Goal: Task Accomplishment & Management: Manage account settings

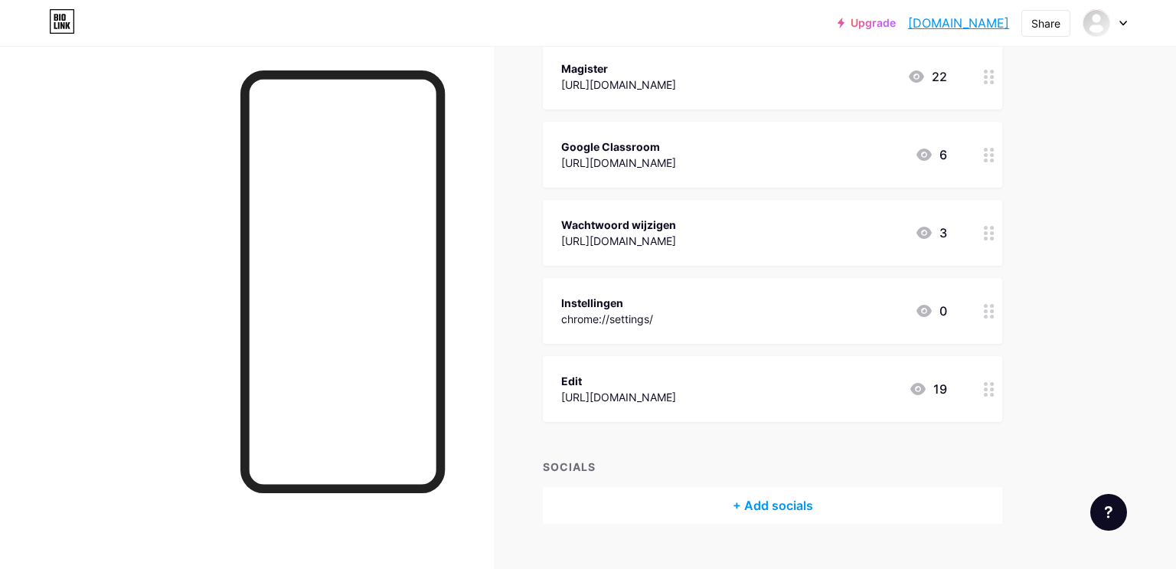
scroll to position [584, 0]
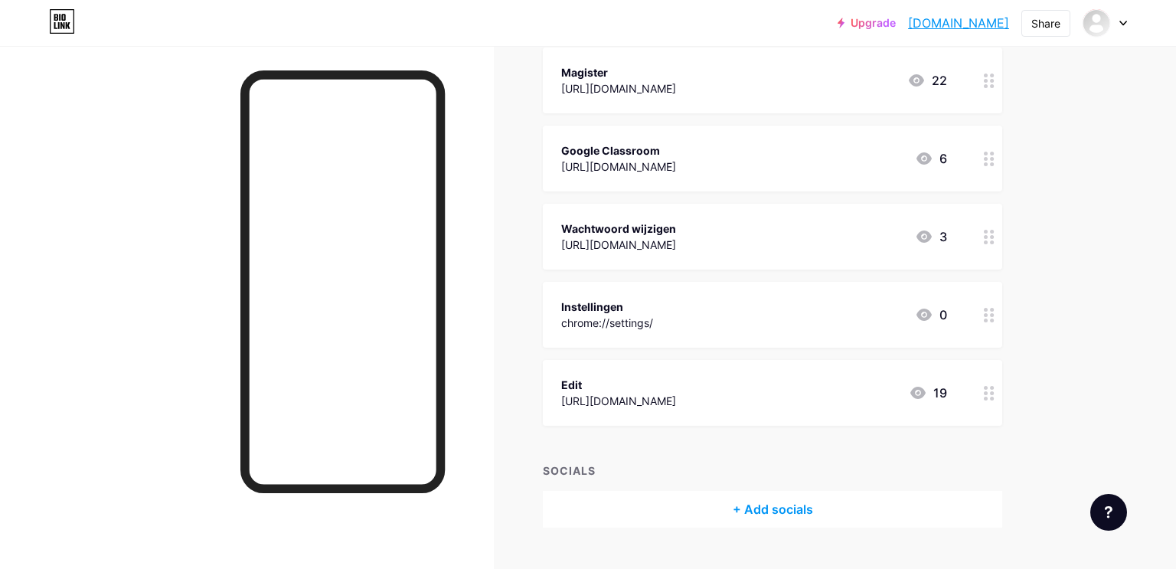
click at [972, 328] on div "Instellingen chrome://settings/ 0" at bounding box center [773, 315] width 460 height 66
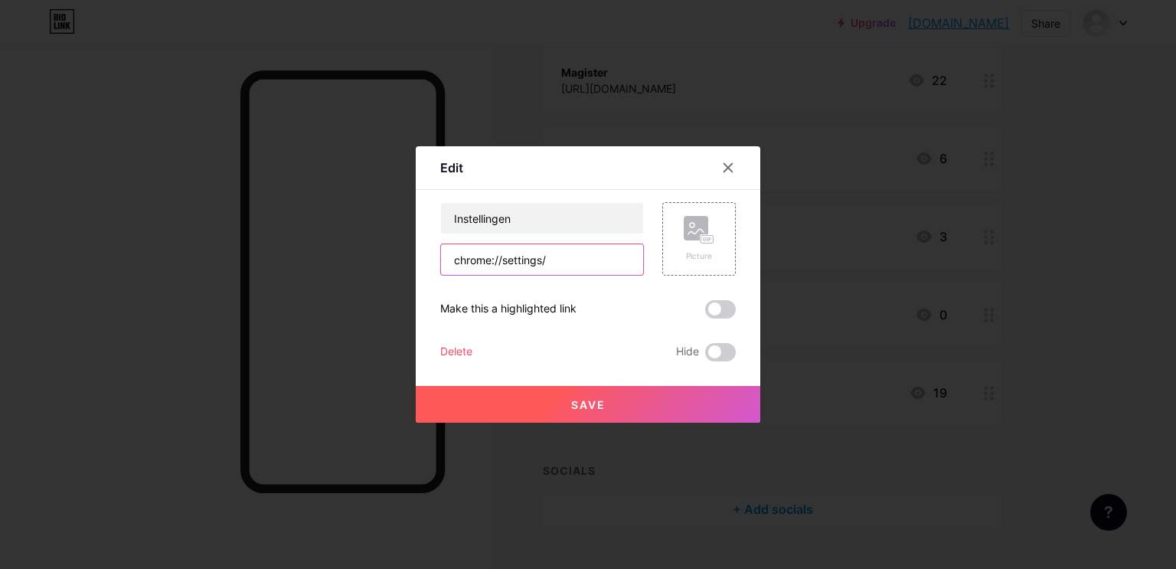
click at [597, 263] on input "chrome://settings/" at bounding box center [542, 259] width 202 height 31
type input "chrome://settings"
click at [445, 414] on button "Save" at bounding box center [588, 404] width 345 height 37
click at [0, 357] on div at bounding box center [588, 284] width 1176 height 569
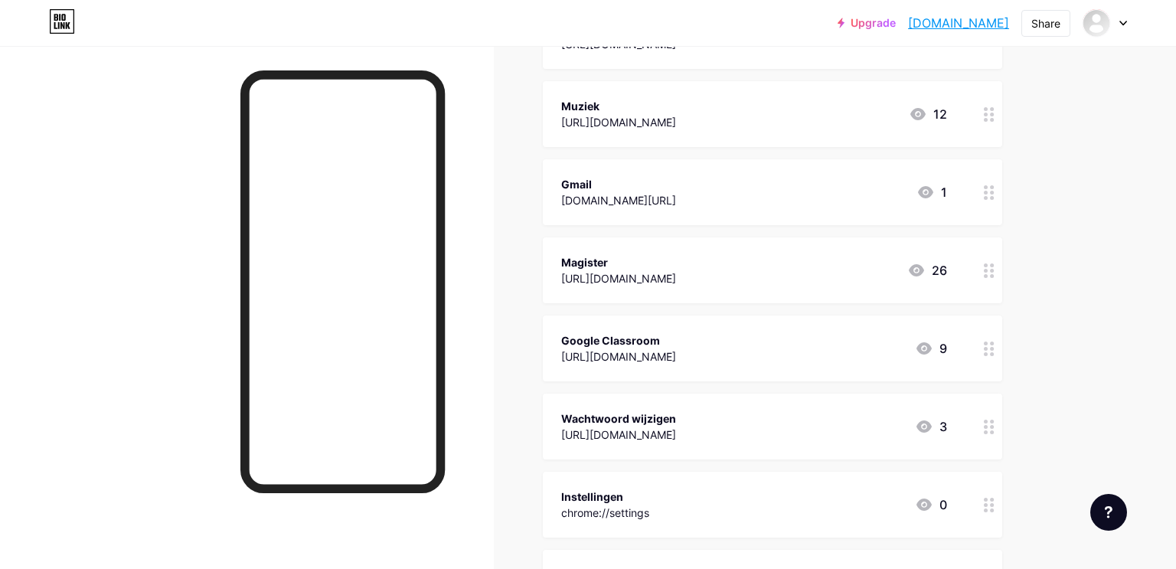
scroll to position [401, 0]
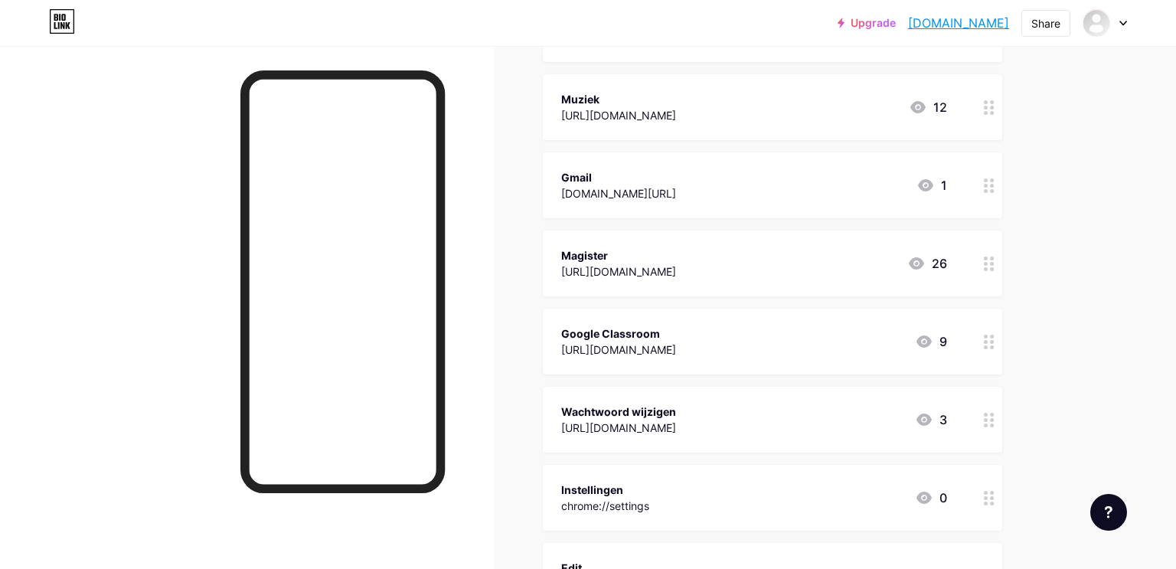
click at [981, 499] on div at bounding box center [990, 498] width 26 height 66
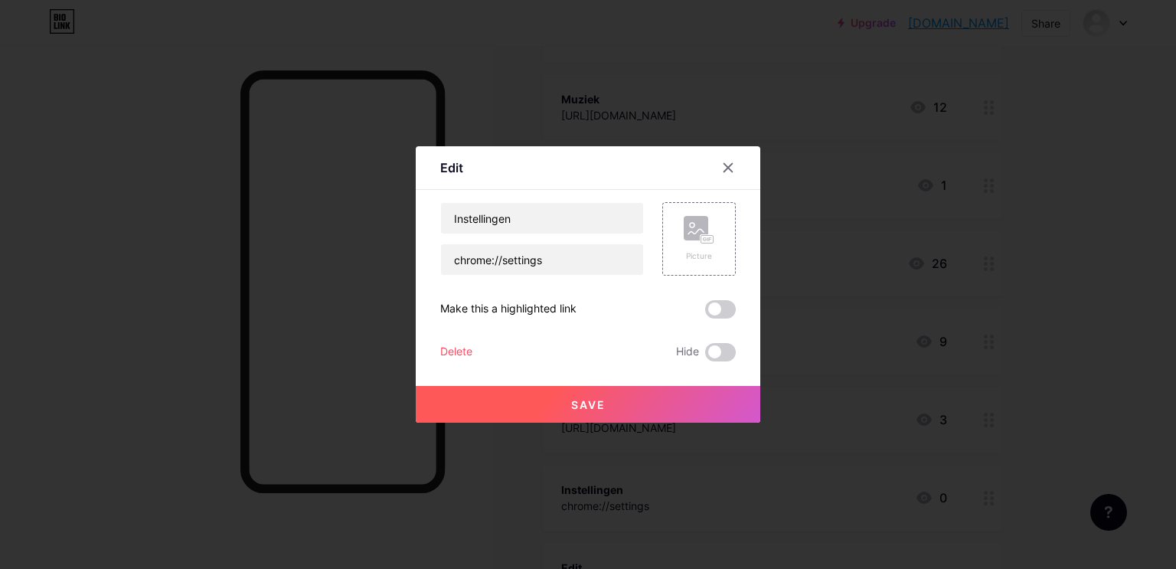
click at [714, 406] on button "Save" at bounding box center [588, 404] width 345 height 37
click at [451, 352] on div at bounding box center [247, 330] width 494 height 569
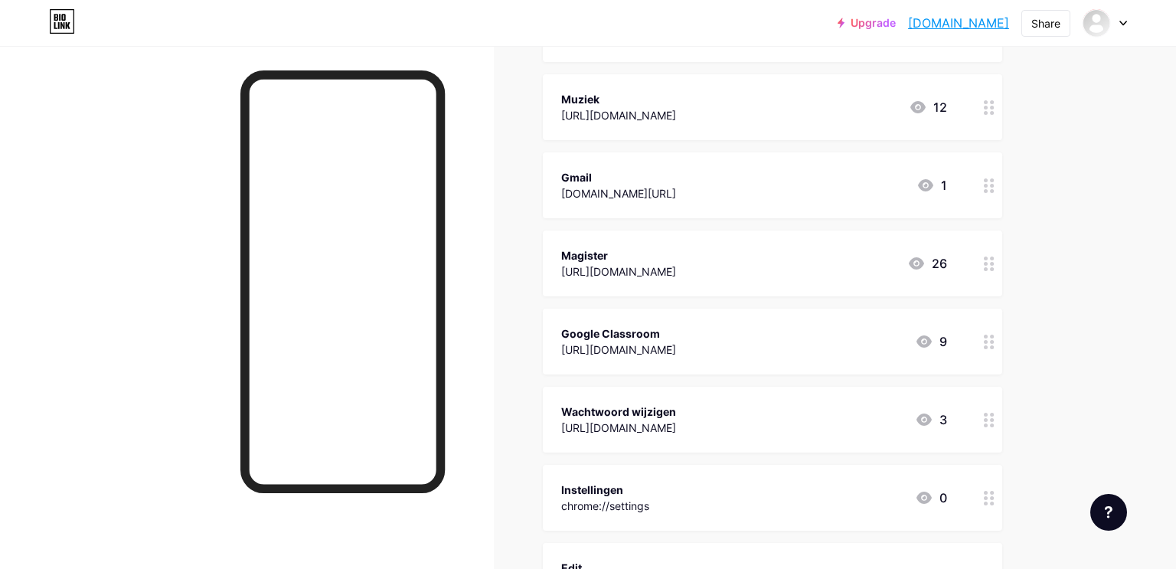
click at [983, 498] on div at bounding box center [990, 498] width 26 height 66
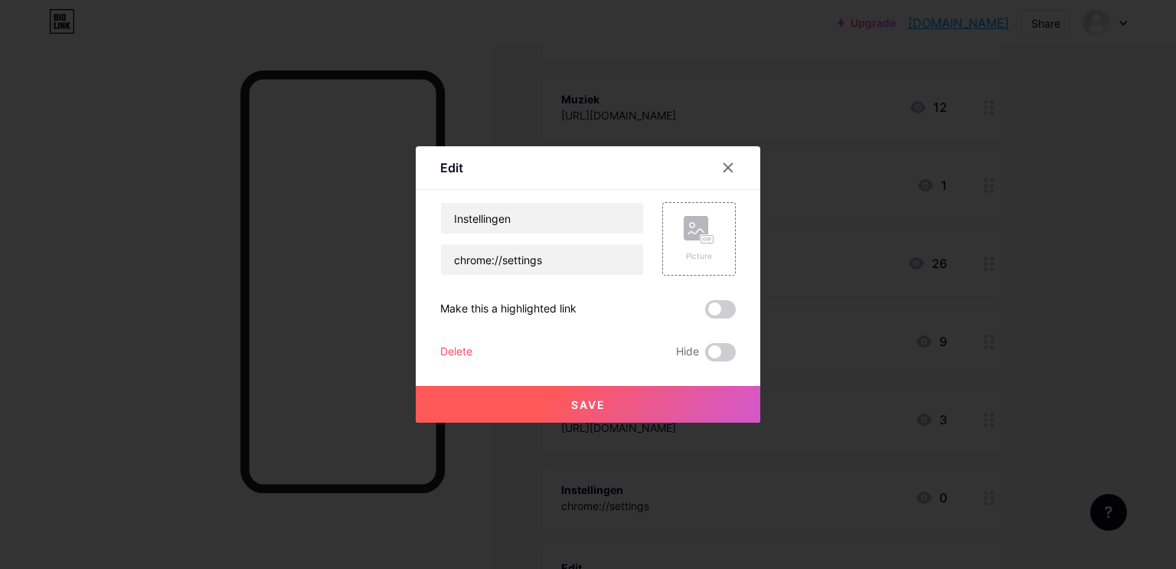
click at [463, 357] on div "Delete" at bounding box center [456, 352] width 32 height 18
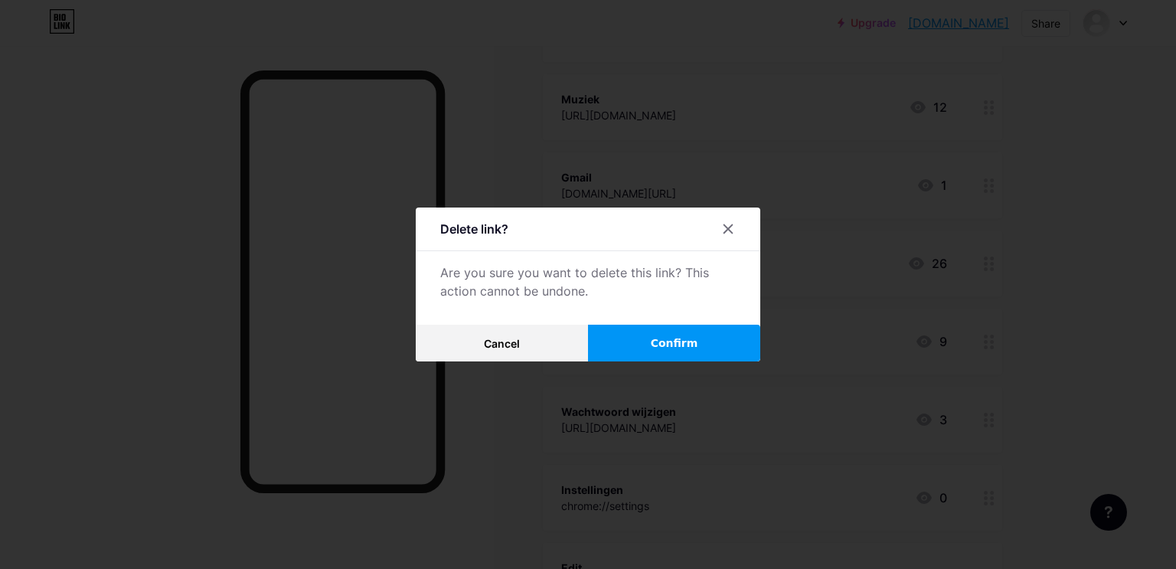
click at [705, 345] on button "Confirm" at bounding box center [674, 343] width 172 height 37
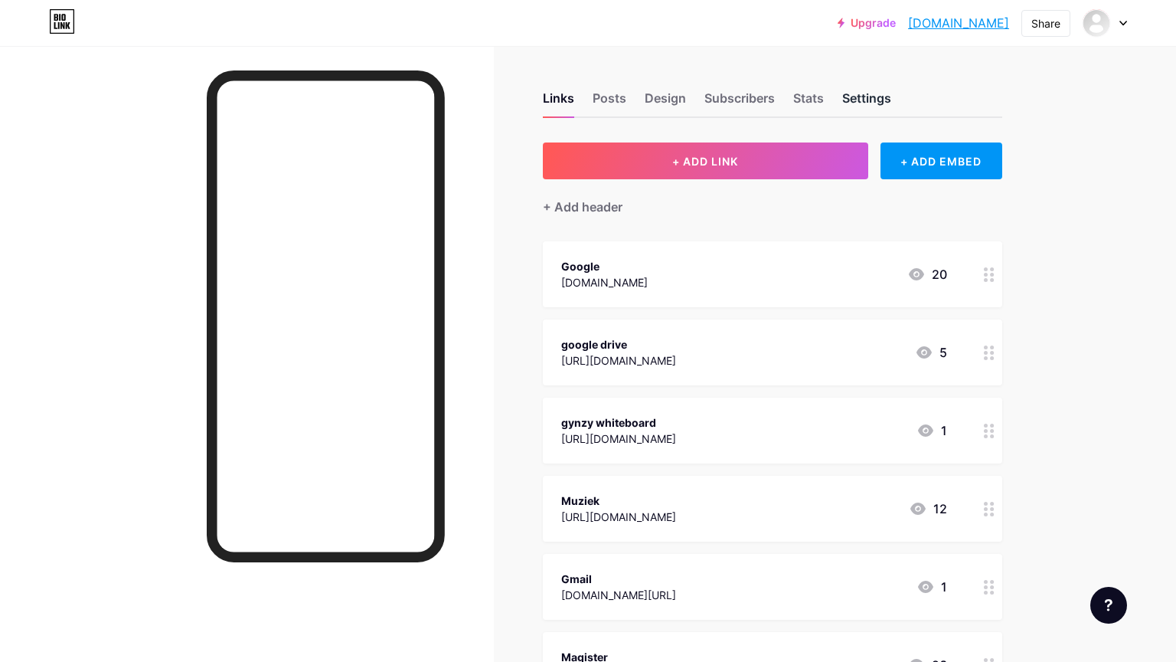
click at [876, 97] on div "Settings" at bounding box center [867, 103] width 49 height 28
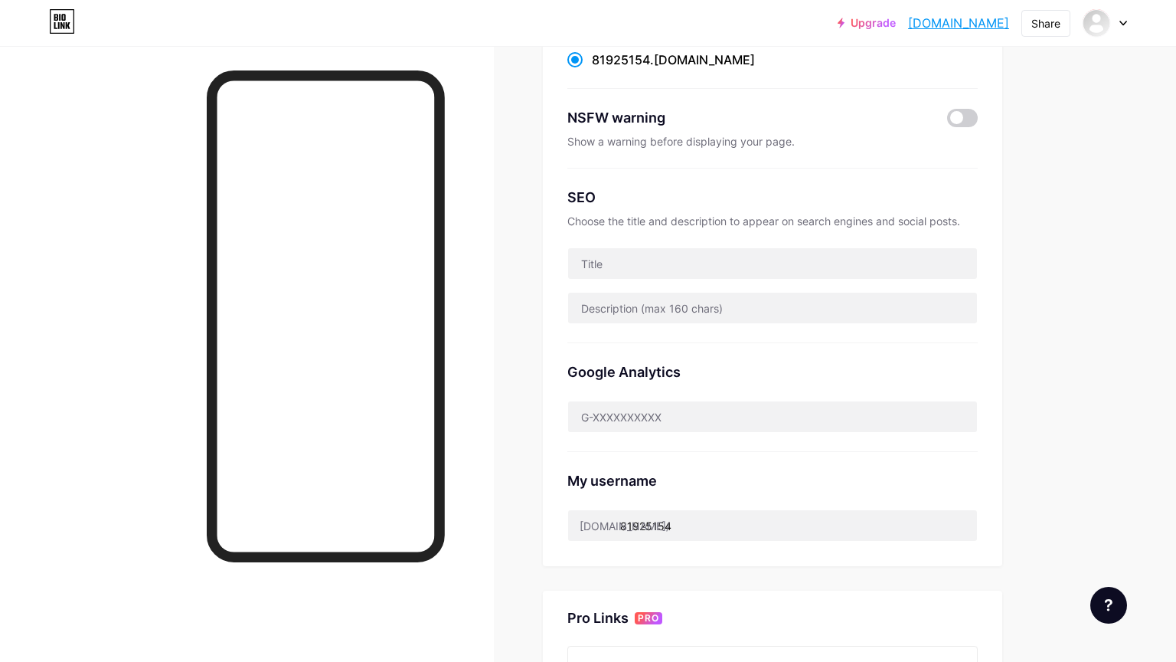
scroll to position [207, 0]
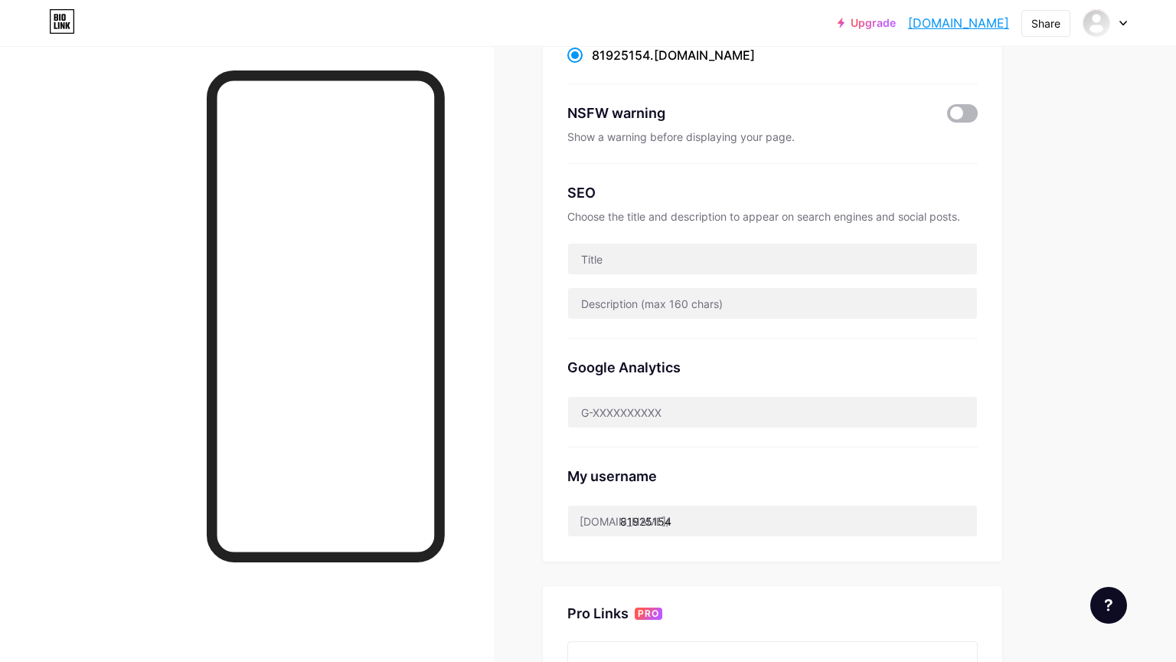
click at [969, 116] on span at bounding box center [962, 113] width 31 height 18
click at [947, 117] on input "checkbox" at bounding box center [947, 117] width 0 height 0
click at [866, 519] on input "81925154" at bounding box center [772, 521] width 409 height 31
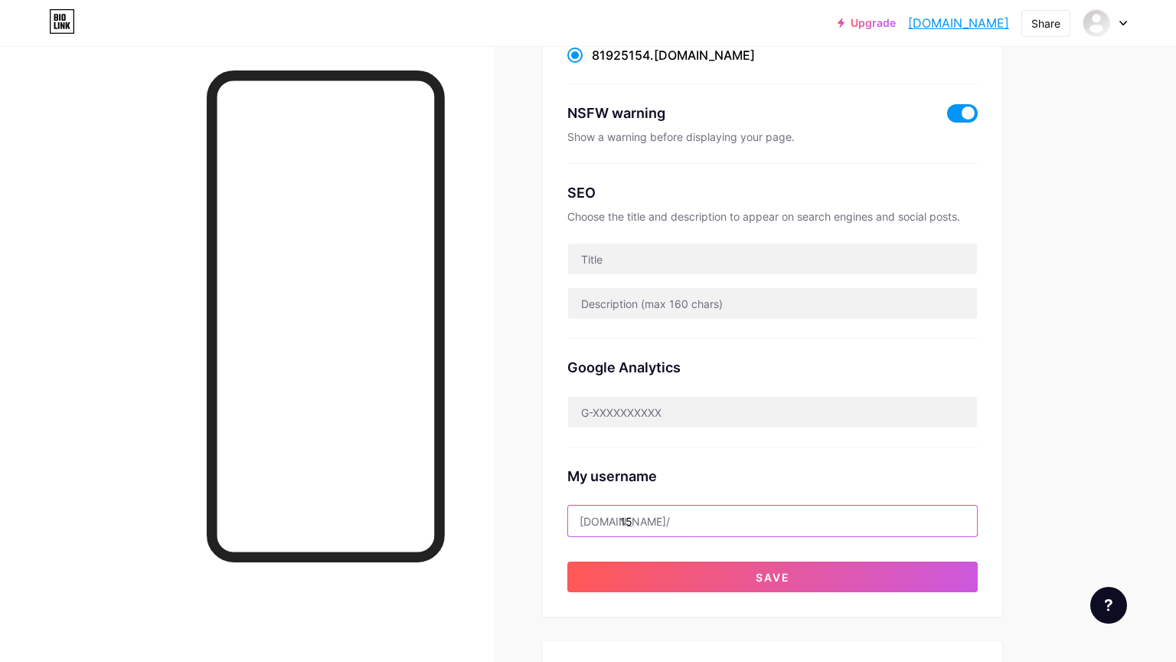
type input "1"
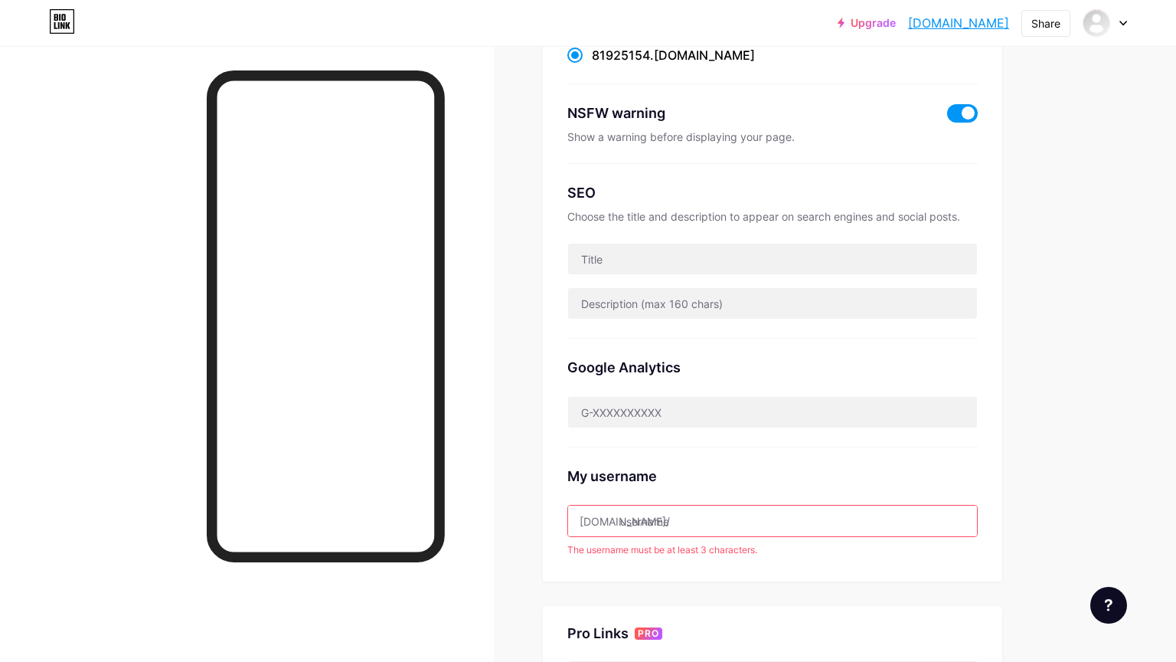
click at [1052, 316] on div "Links Posts Design Subscribers Stats Settings Preferred link This is an aesthet…" at bounding box center [533, 431] width 1067 height 1185
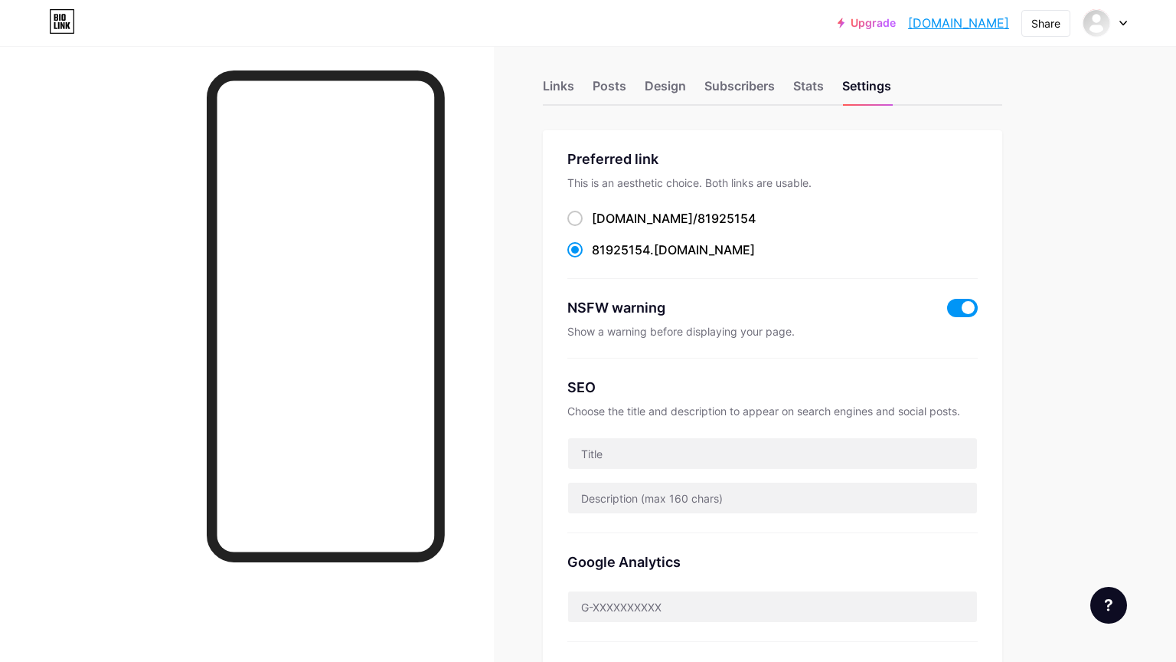
scroll to position [0, 0]
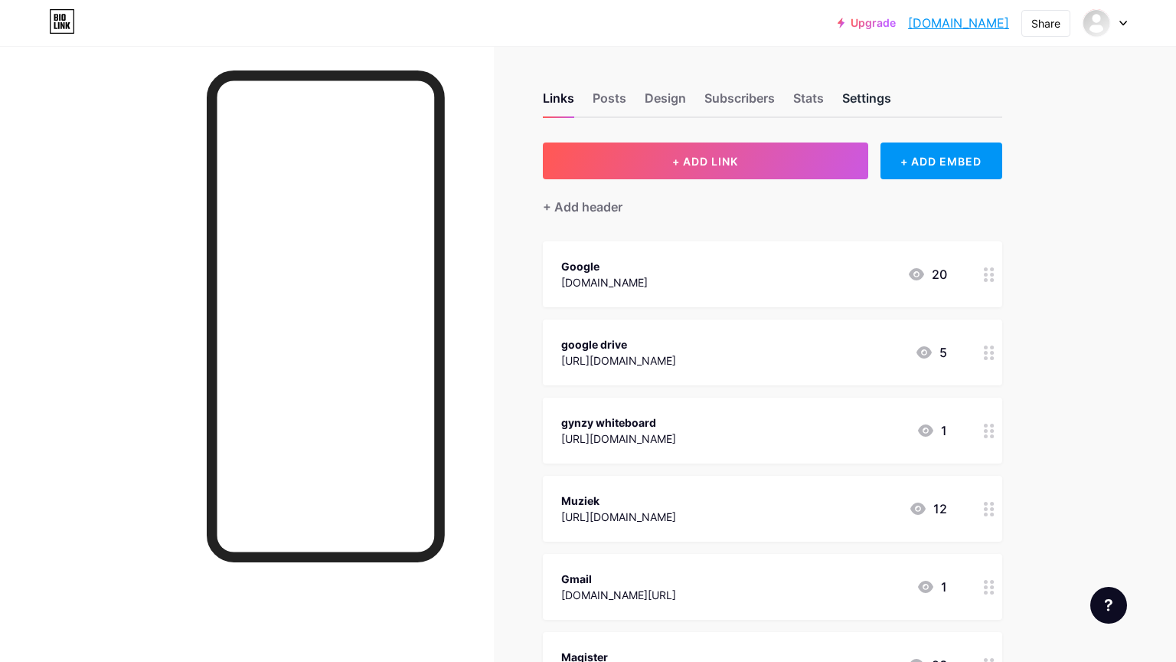
click at [868, 99] on div "Settings" at bounding box center [867, 103] width 49 height 28
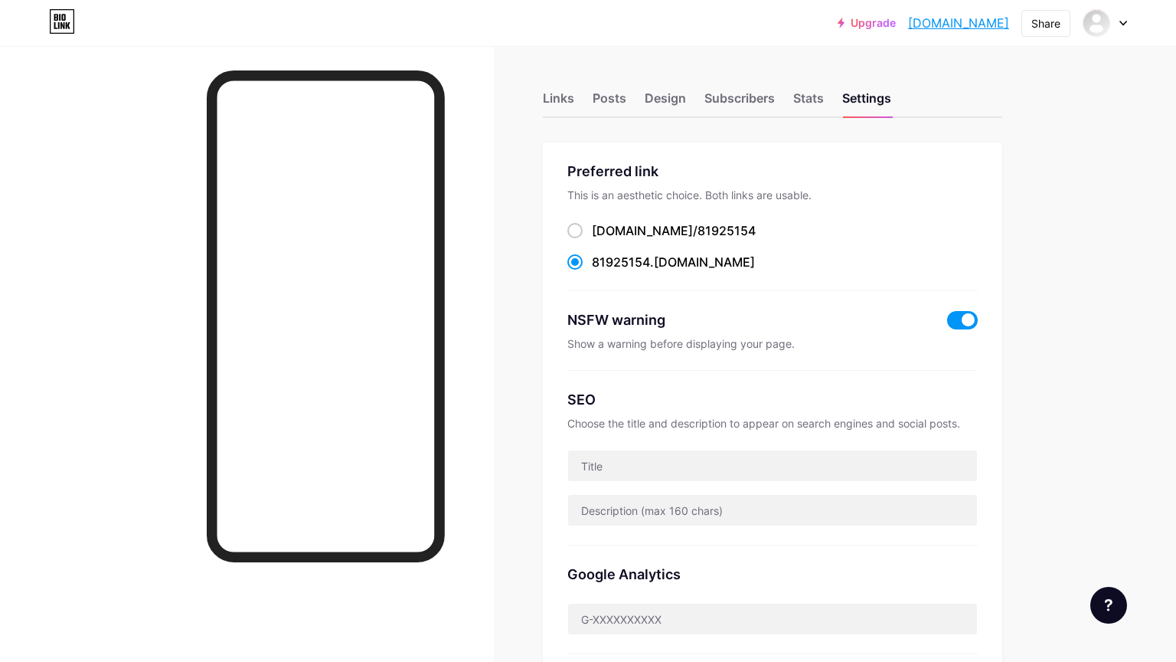
click at [974, 318] on span at bounding box center [962, 320] width 31 height 18
click at [947, 324] on input "checkbox" at bounding box center [947, 324] width 0 height 0
click at [555, 104] on div "Links" at bounding box center [558, 103] width 31 height 28
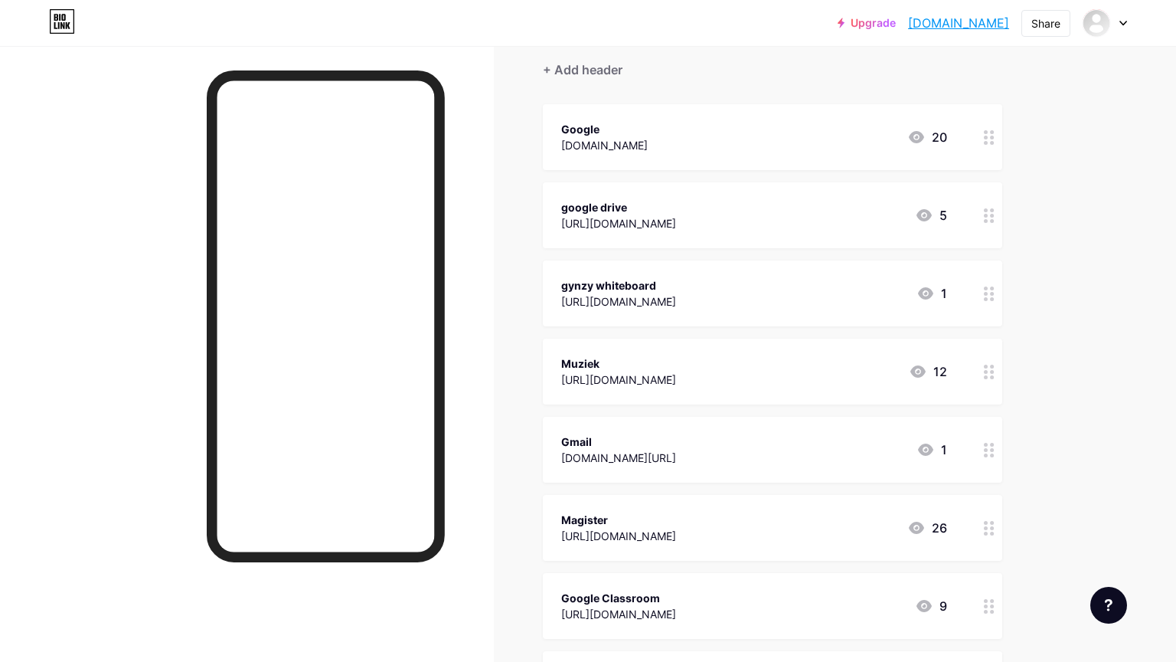
scroll to position [139, 0]
click at [990, 147] on div at bounding box center [990, 135] width 26 height 66
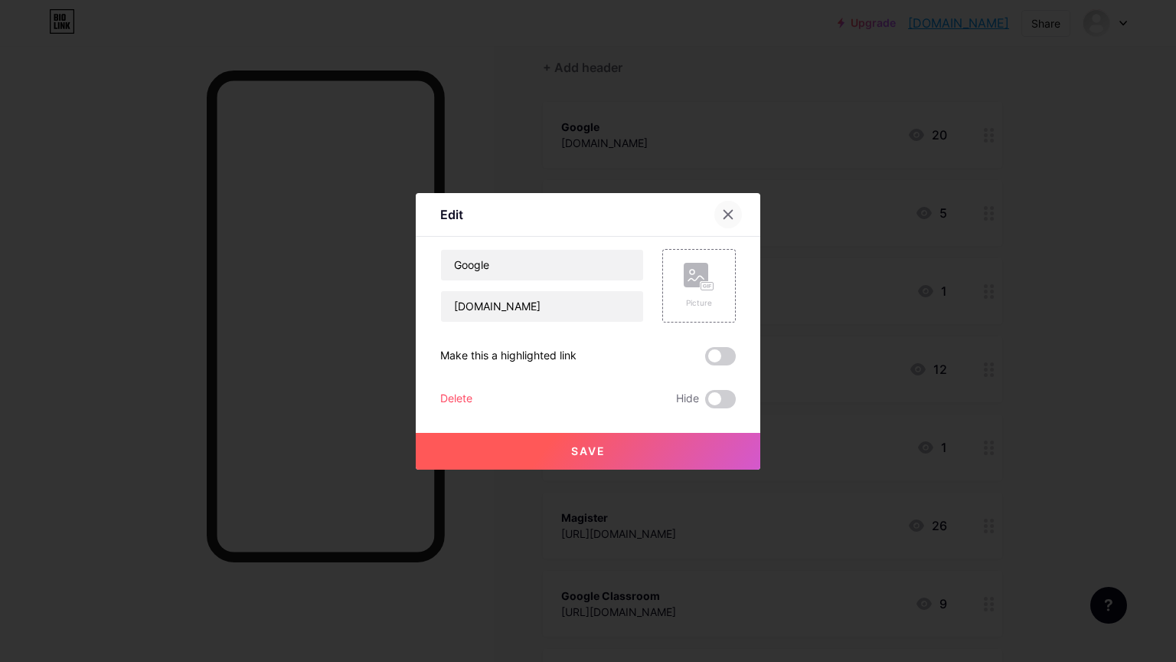
click at [728, 219] on icon at bounding box center [728, 214] width 12 height 12
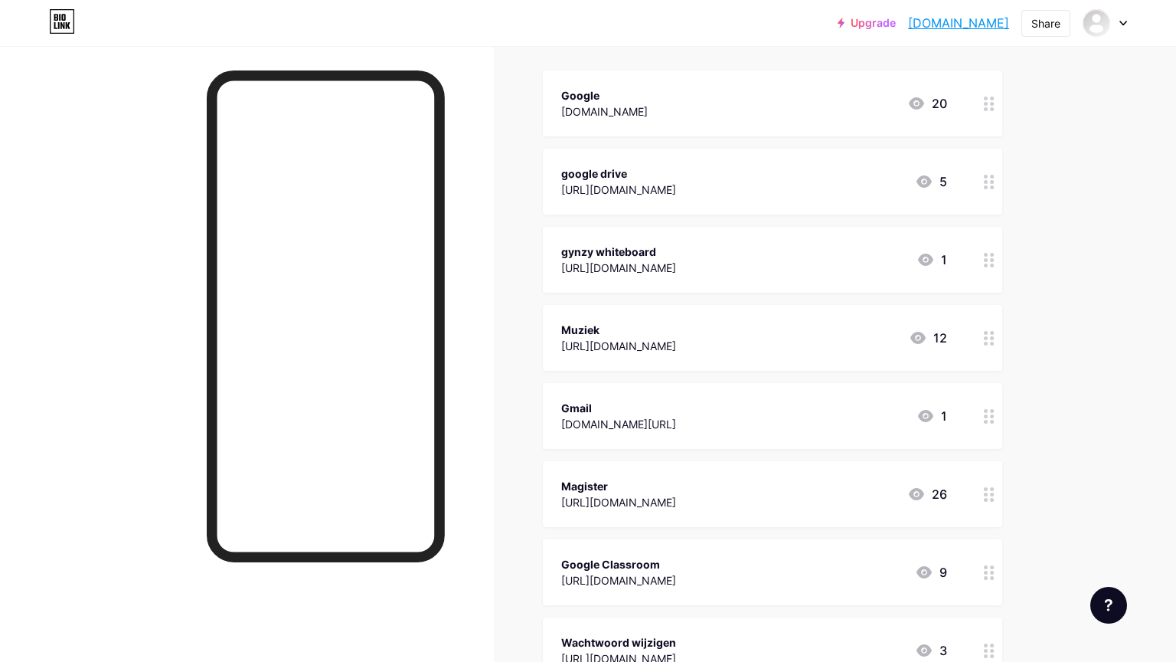
scroll to position [0, 0]
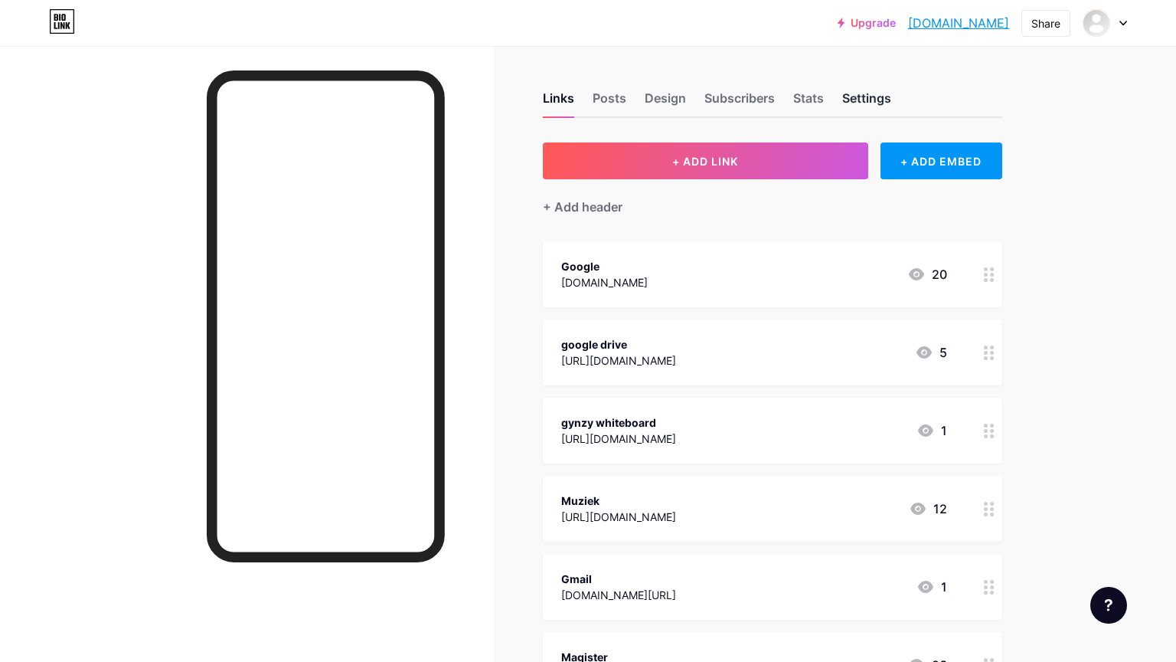
click at [844, 93] on div "Settings" at bounding box center [867, 103] width 49 height 28
click at [816, 98] on div "Stats" at bounding box center [808, 103] width 31 height 28
click at [1068, 376] on div "Upgrade [DOMAIN_NAME]... [DOMAIN_NAME] Share Switch accounts [PERSON_NAME] [DOM…" at bounding box center [588, 555] width 1176 height 1111
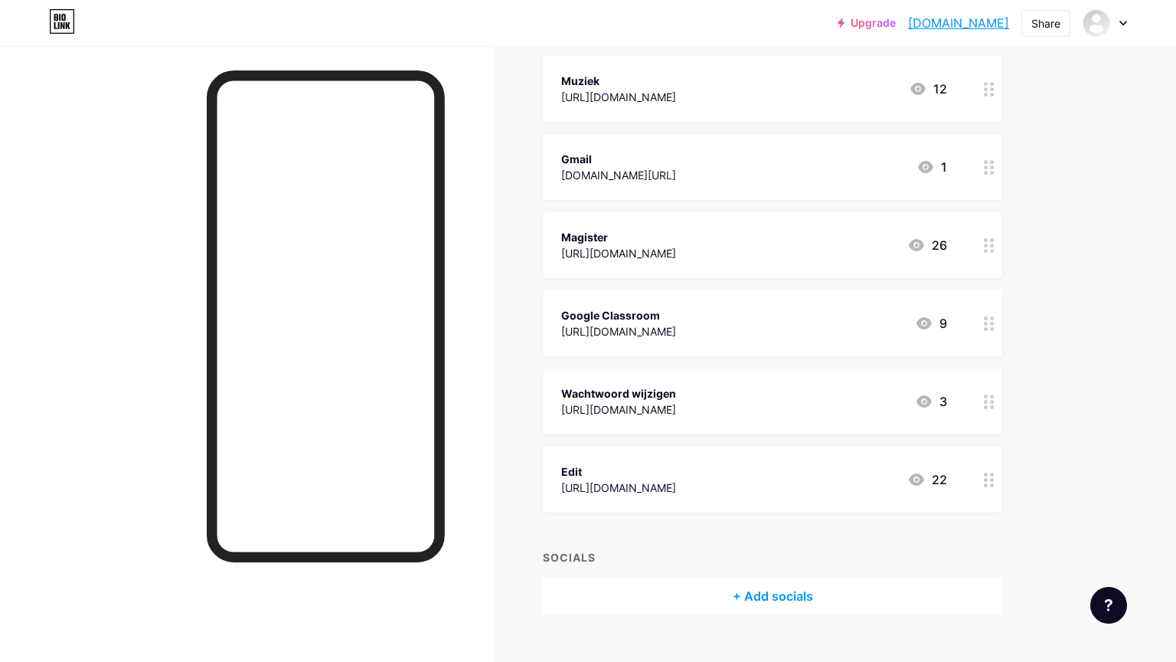
scroll to position [423, 0]
click at [993, 475] on circle at bounding box center [992, 477] width 4 height 4
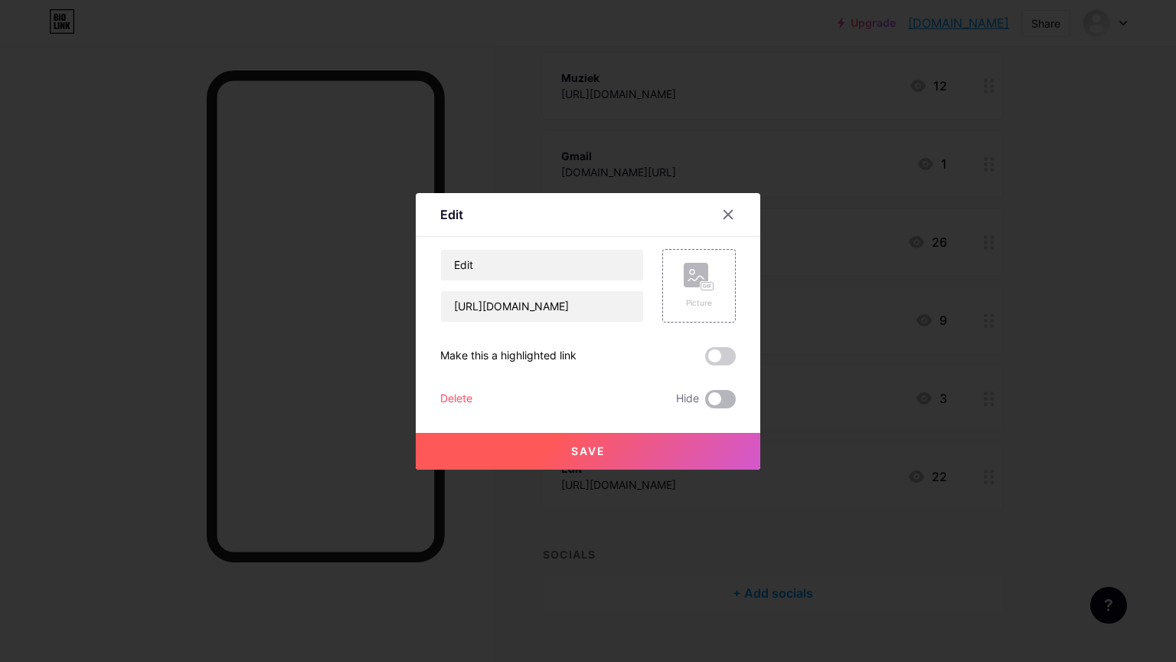
click at [724, 401] on span at bounding box center [720, 399] width 31 height 18
click at [705, 403] on input "checkbox" at bounding box center [705, 403] width 0 height 0
click at [725, 214] on icon at bounding box center [728, 214] width 12 height 12
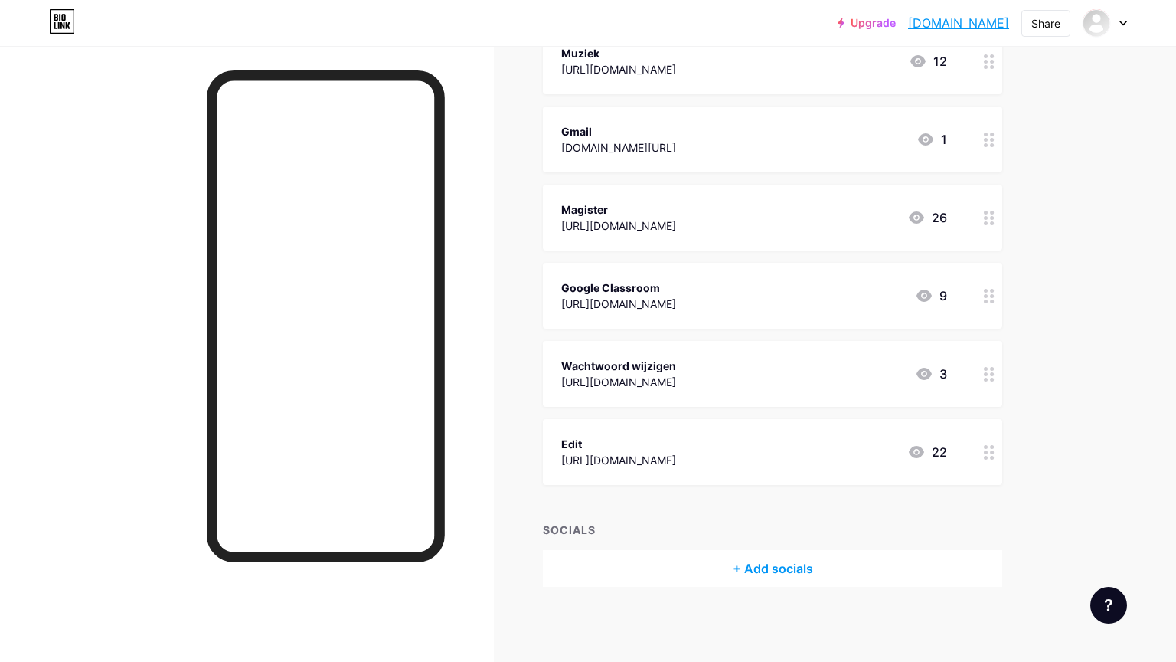
scroll to position [447, 0]
click at [992, 456] on circle at bounding box center [992, 458] width 4 height 4
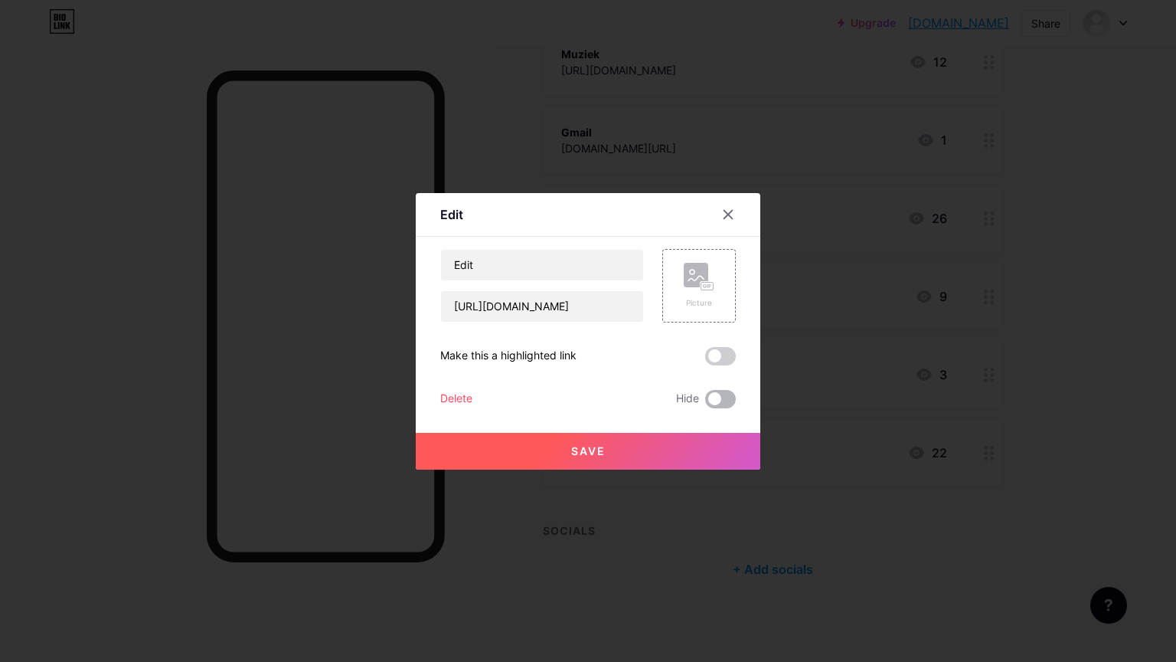
click at [720, 401] on span at bounding box center [720, 399] width 31 height 18
click at [705, 403] on input "checkbox" at bounding box center [705, 403] width 0 height 0
click at [722, 400] on span at bounding box center [720, 399] width 31 height 18
click at [705, 403] on input "checkbox" at bounding box center [705, 403] width 0 height 0
click at [732, 211] on icon at bounding box center [728, 214] width 12 height 12
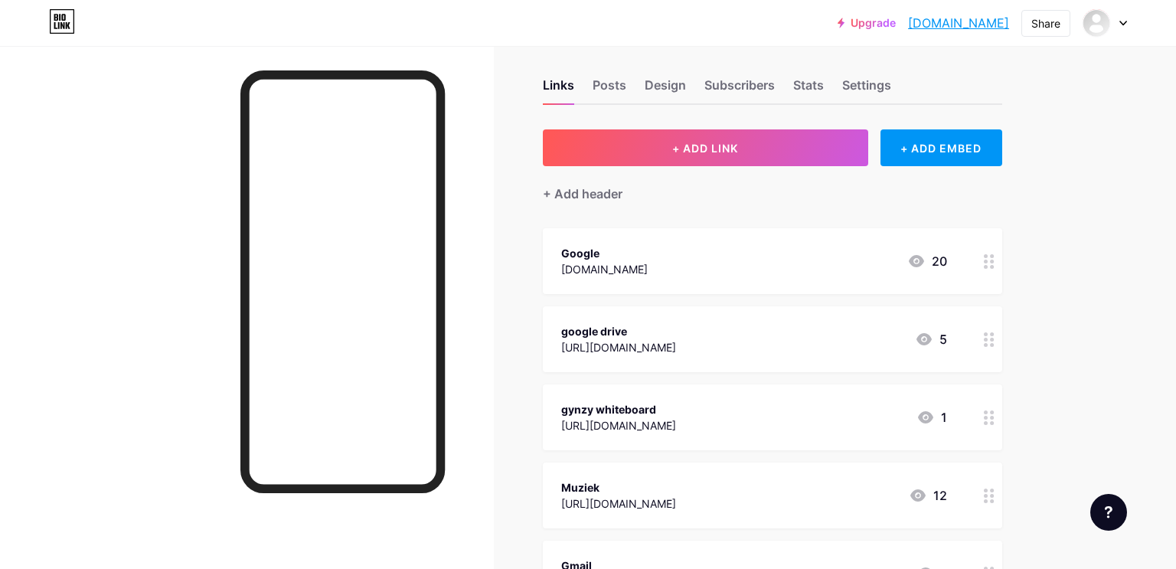
scroll to position [12, 0]
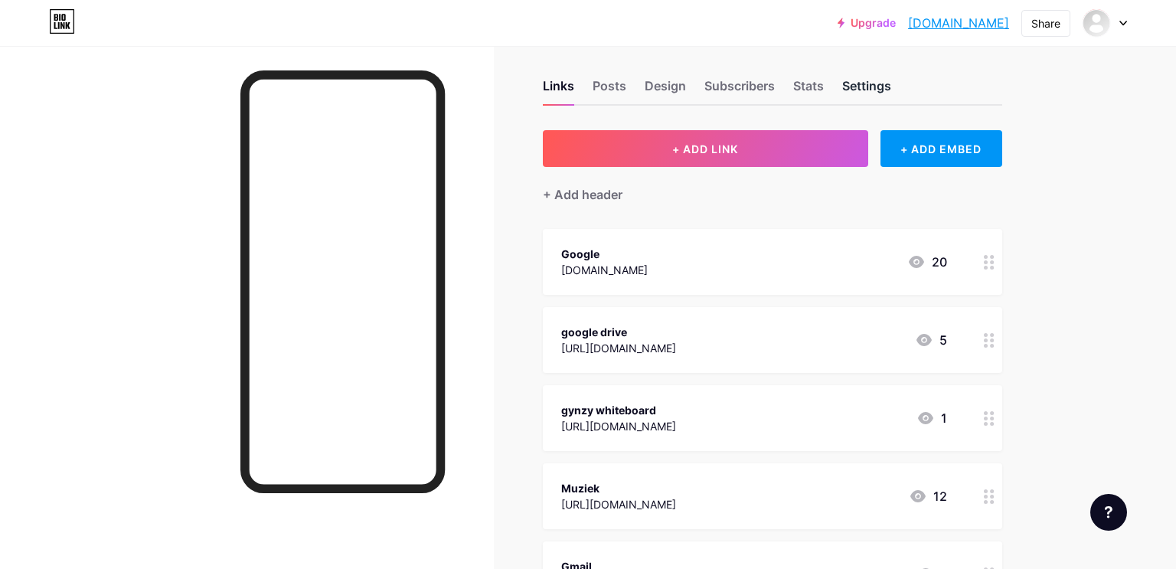
click at [882, 83] on div "Settings" at bounding box center [867, 91] width 49 height 28
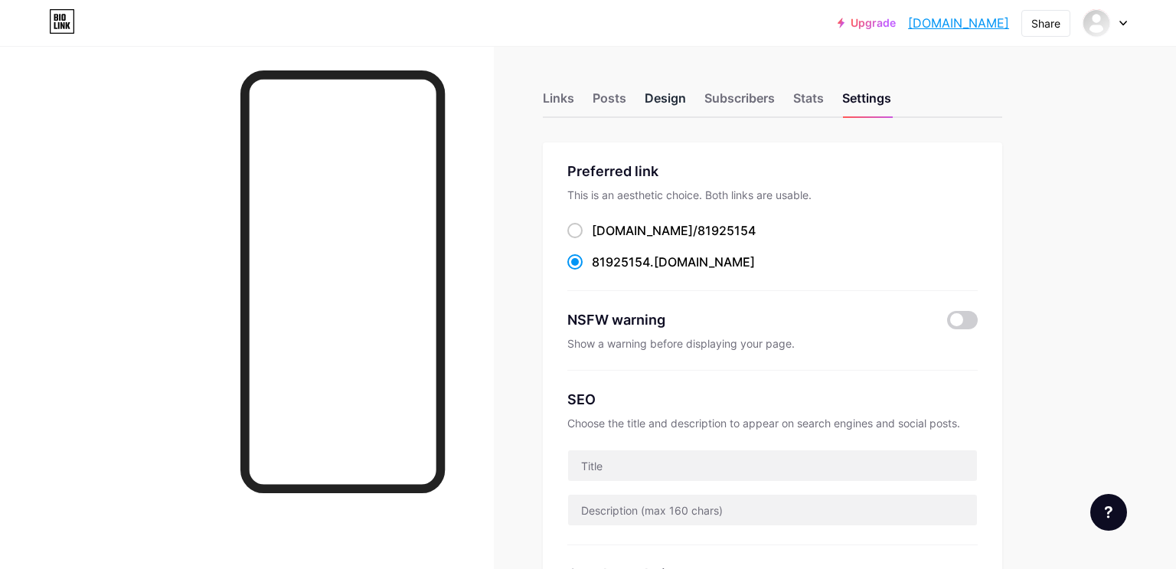
click at [671, 91] on div "Design" at bounding box center [665, 103] width 41 height 28
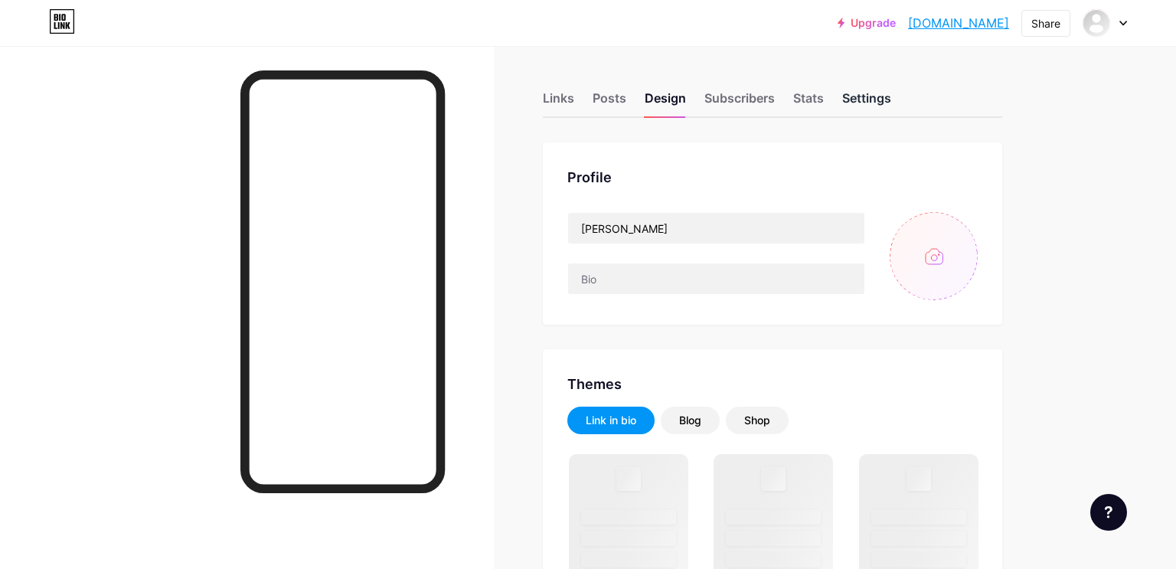
click at [859, 97] on div "Settings" at bounding box center [867, 103] width 49 height 28
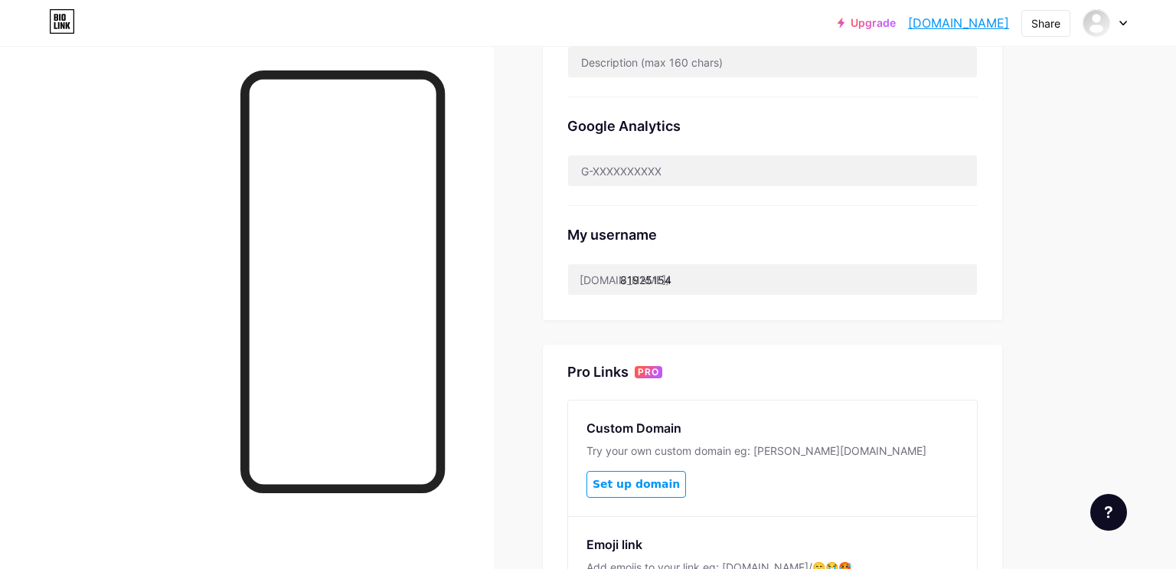
scroll to position [453, 0]
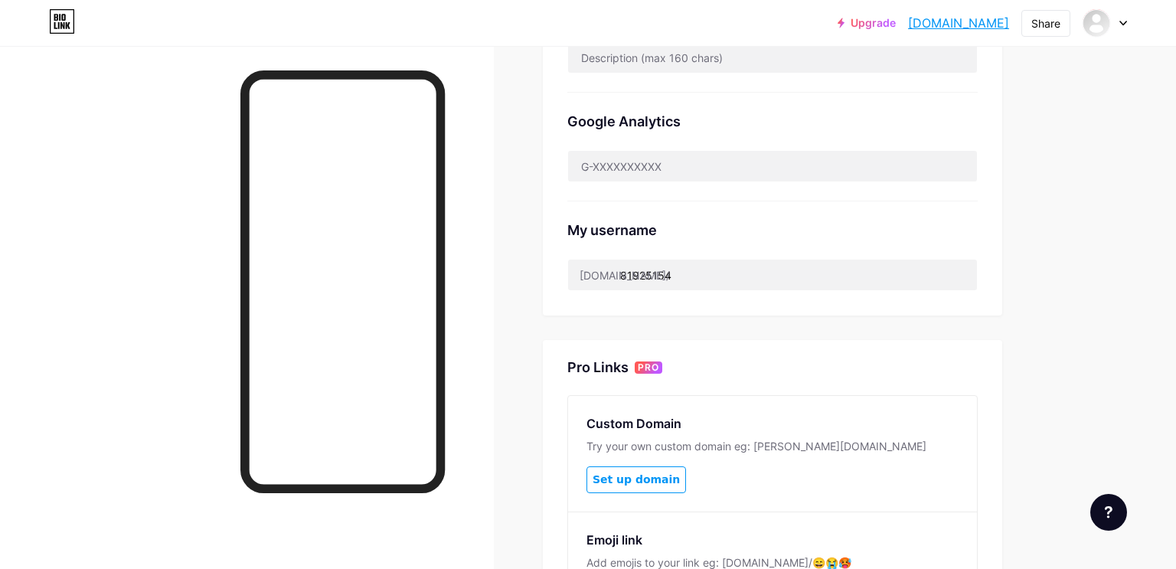
click at [1039, 292] on div "Links Posts Design Subscribers Stats Settings Preferred link This is an aesthet…" at bounding box center [533, 175] width 1067 height 1165
click at [911, 260] on input "81925154" at bounding box center [772, 275] width 409 height 31
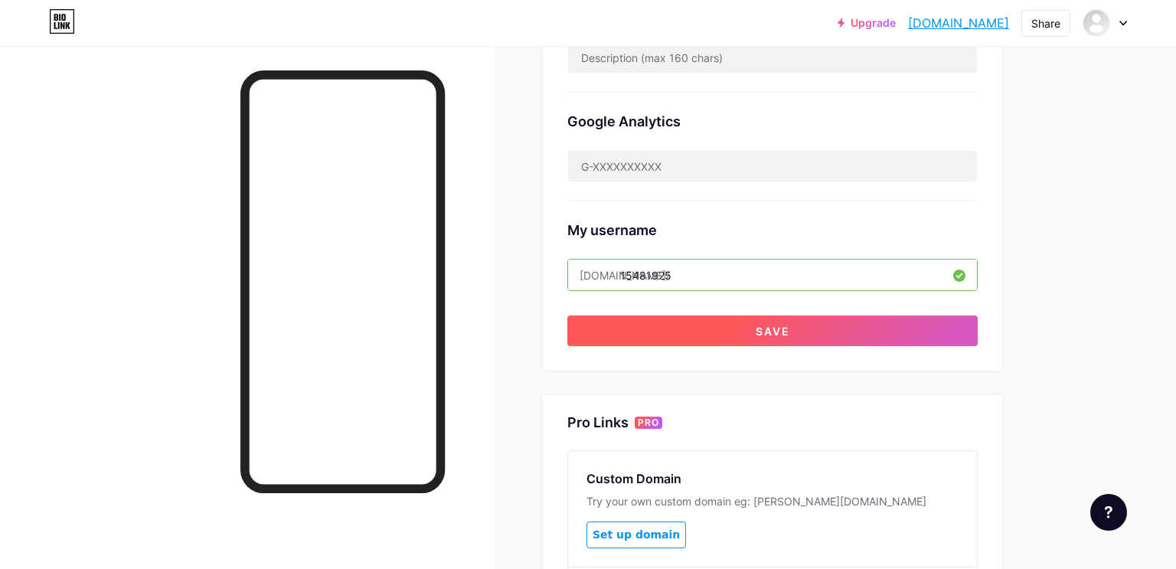
type input "15481925"
click at [904, 327] on button "Save" at bounding box center [773, 331] width 411 height 31
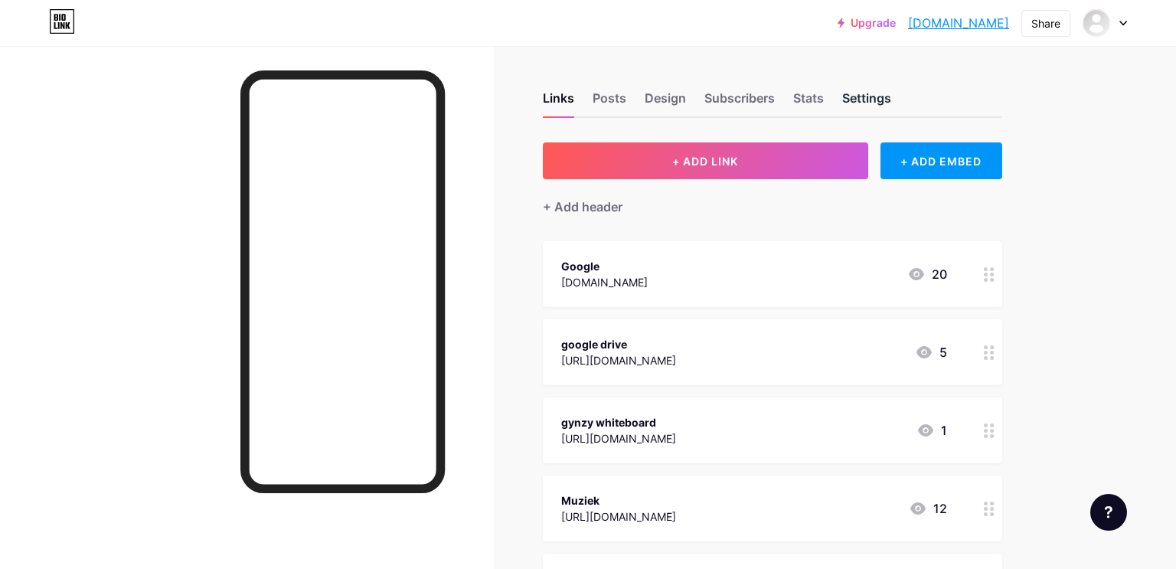
click at [864, 97] on div "Settings" at bounding box center [867, 103] width 49 height 28
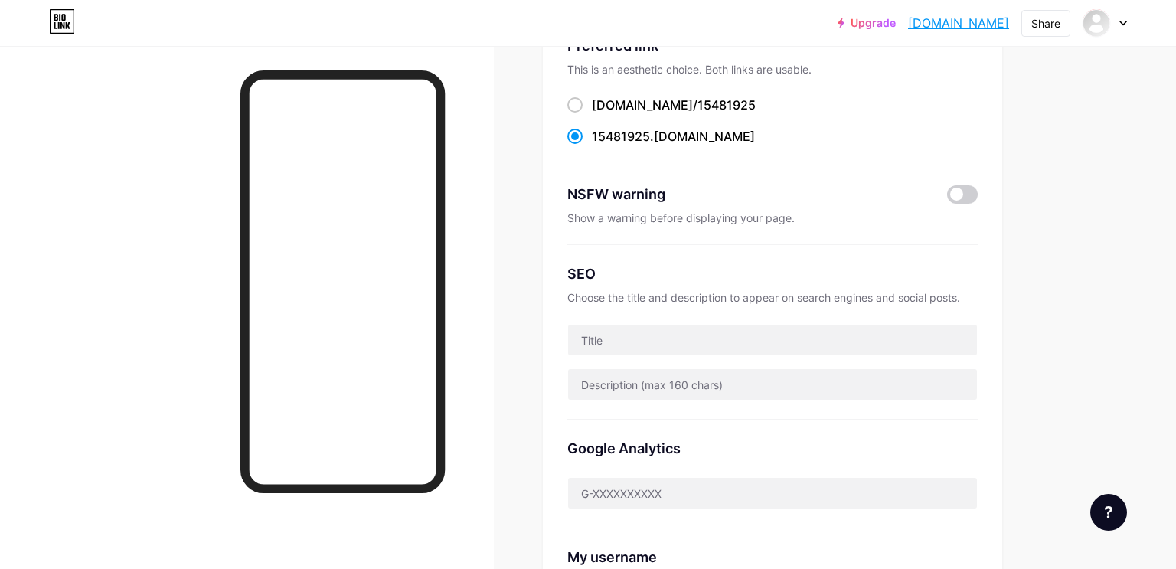
scroll to position [130, 0]
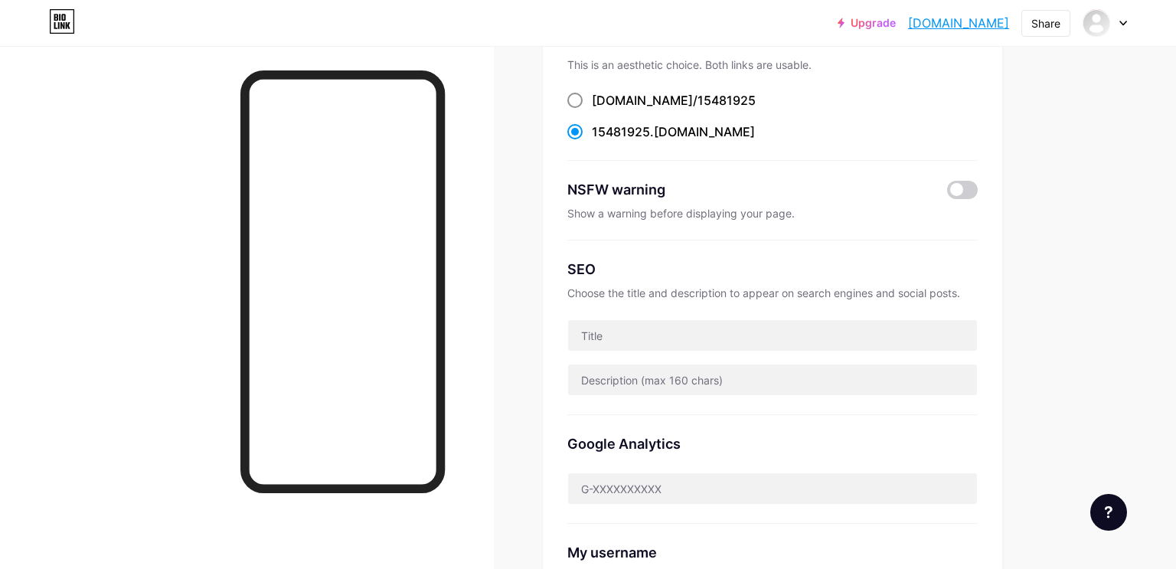
click at [698, 95] on span "15481925" at bounding box center [727, 100] width 58 height 15
click at [602, 110] on input "bio.link/ 15481925" at bounding box center [597, 115] width 10 height 10
radio input "true"
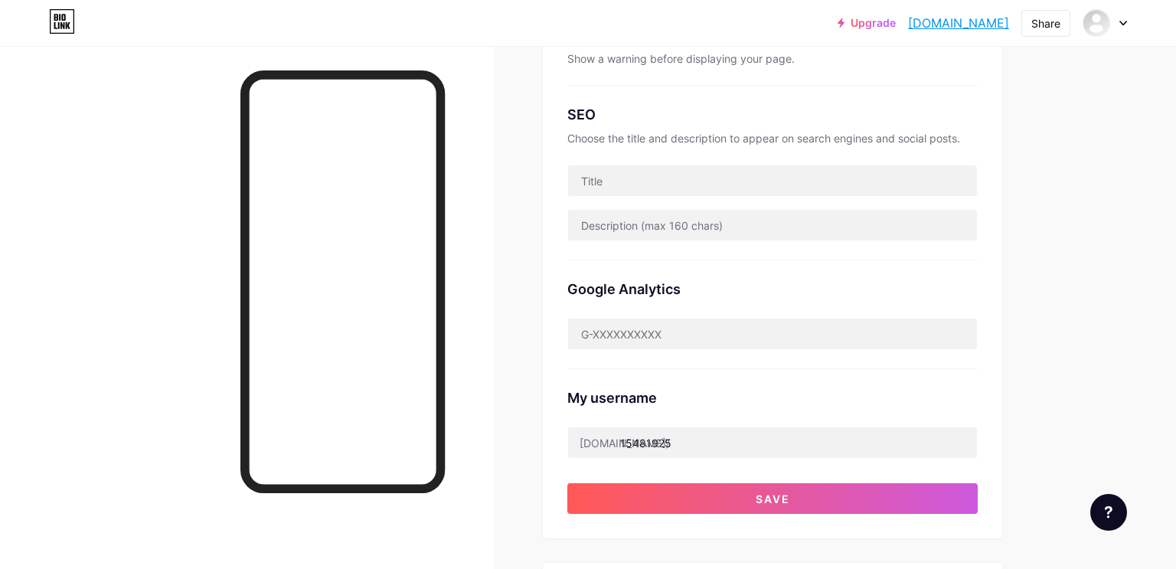
scroll to position [286, 0]
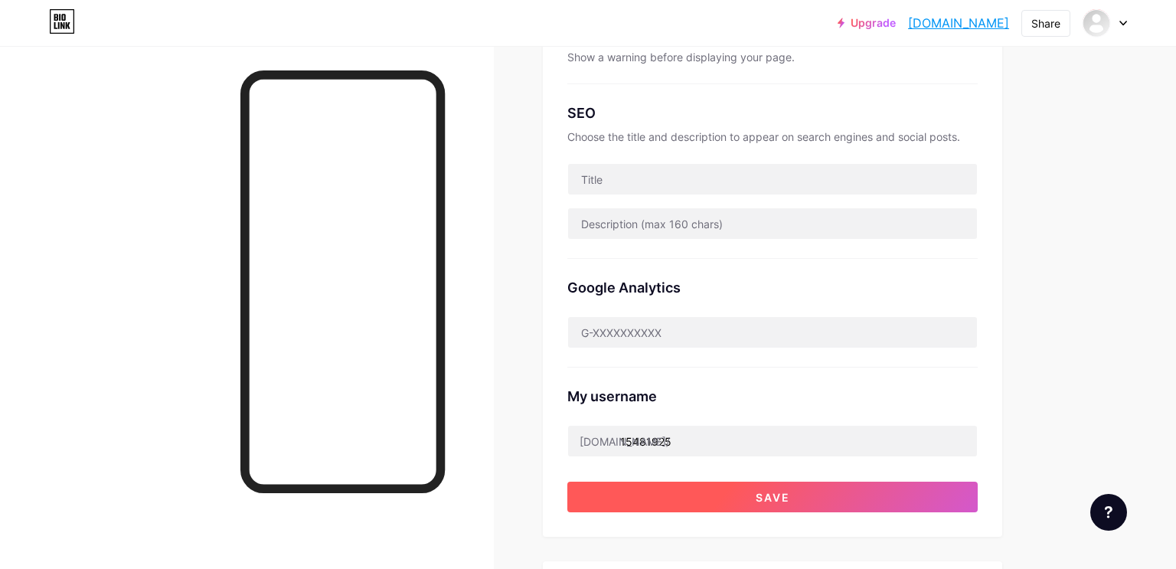
click at [849, 501] on button "Save" at bounding box center [773, 497] width 411 height 31
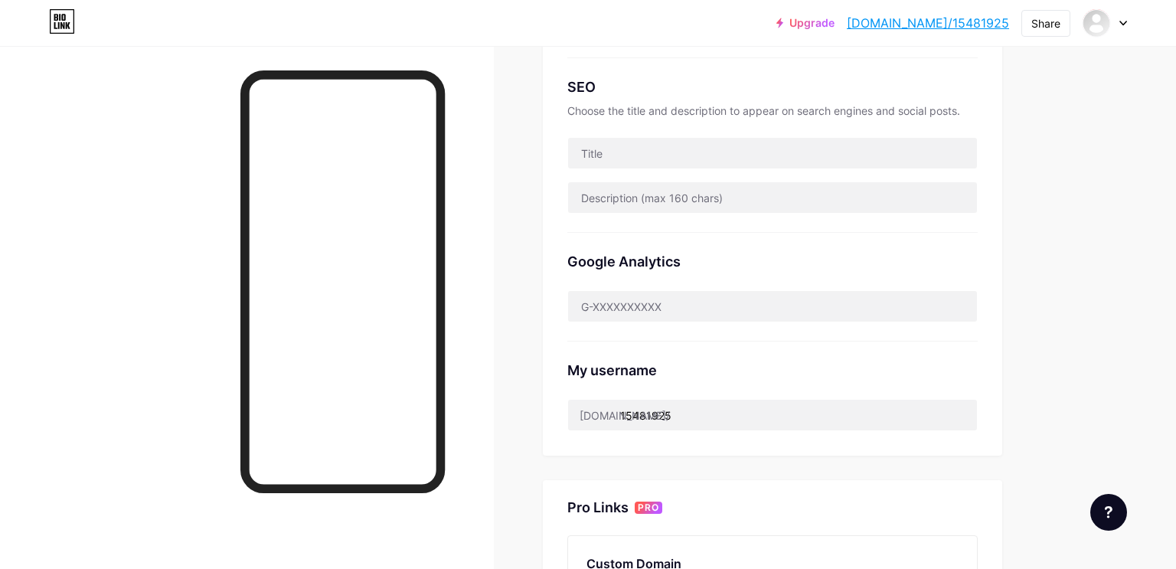
scroll to position [335, 0]
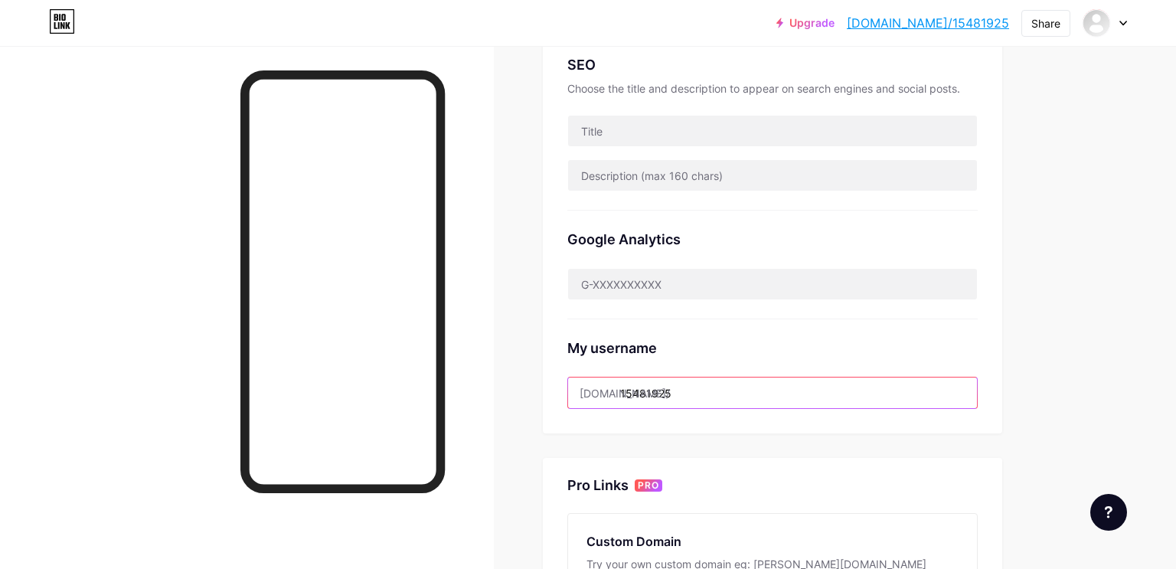
click at [882, 389] on input "15481925" at bounding box center [772, 393] width 409 height 31
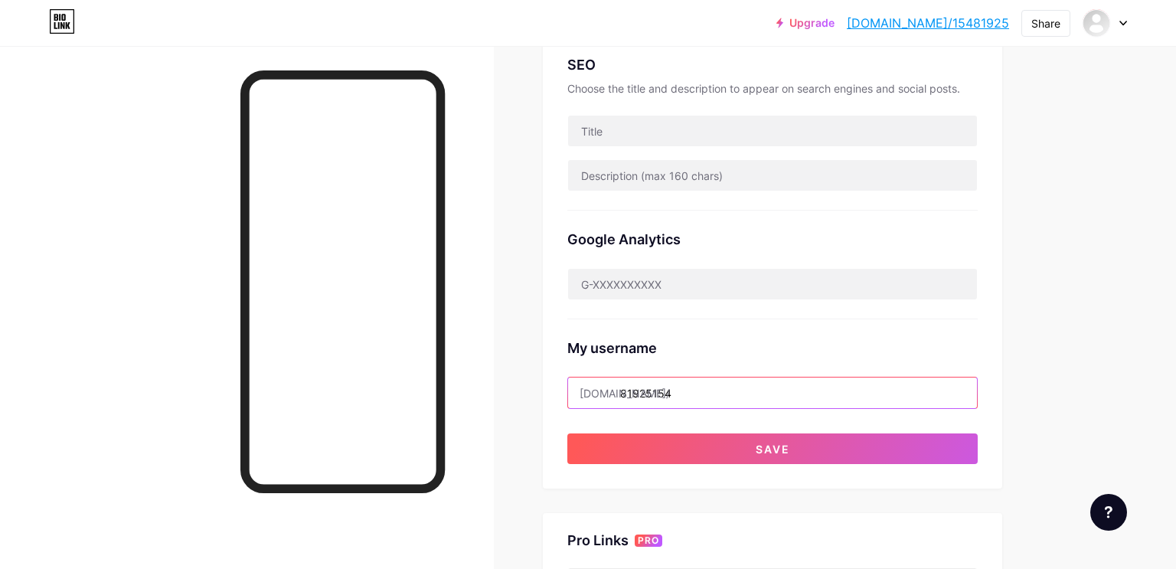
type input "81925154"
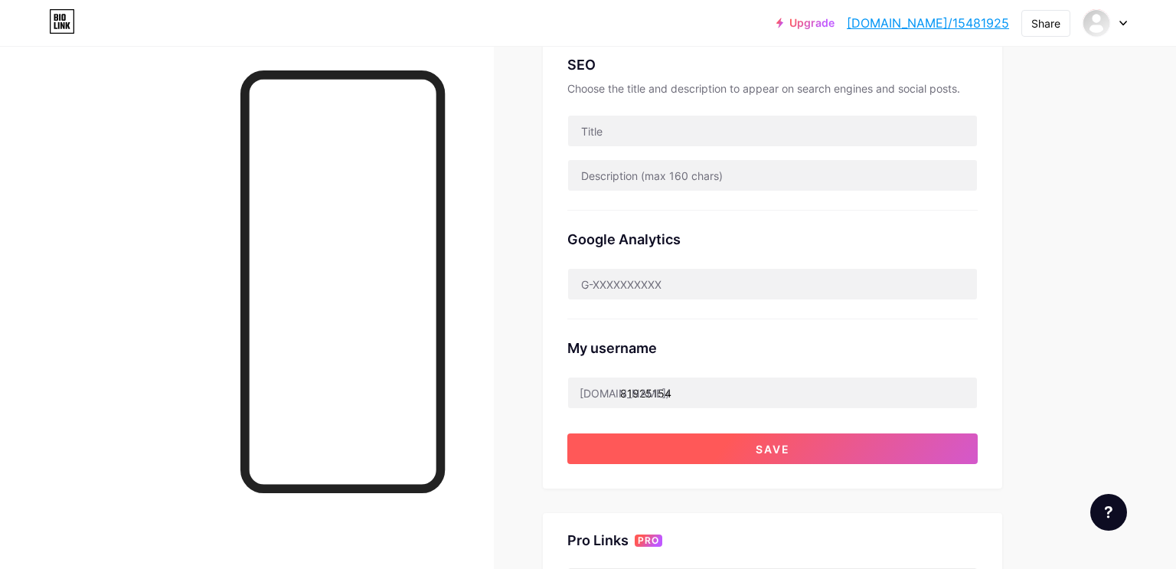
click at [909, 460] on button "Save" at bounding box center [773, 449] width 411 height 31
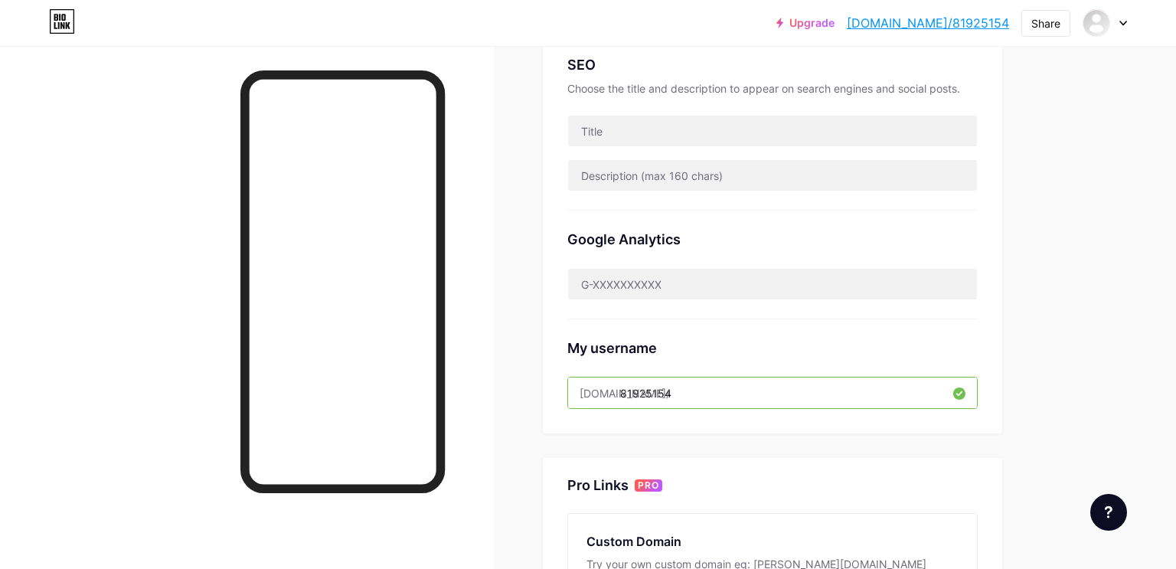
click at [737, 383] on input "81925154" at bounding box center [772, 393] width 409 height 31
click at [1041, 398] on div "Links Posts Design Subscribers Stats Settings Preferred link This is an aesthet…" at bounding box center [533, 293] width 1067 height 1165
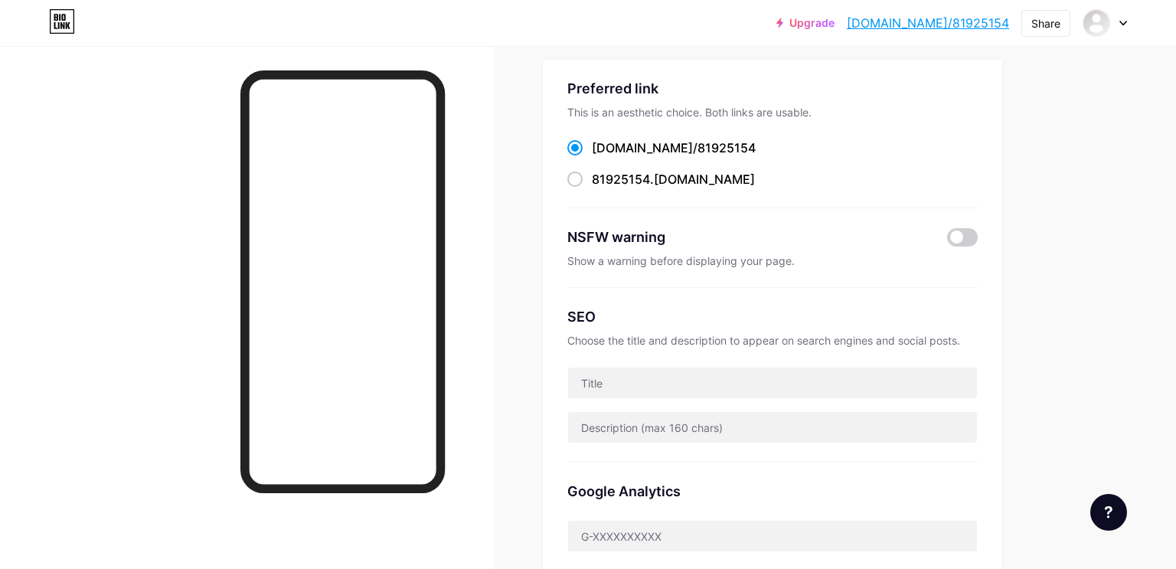
scroll to position [0, 0]
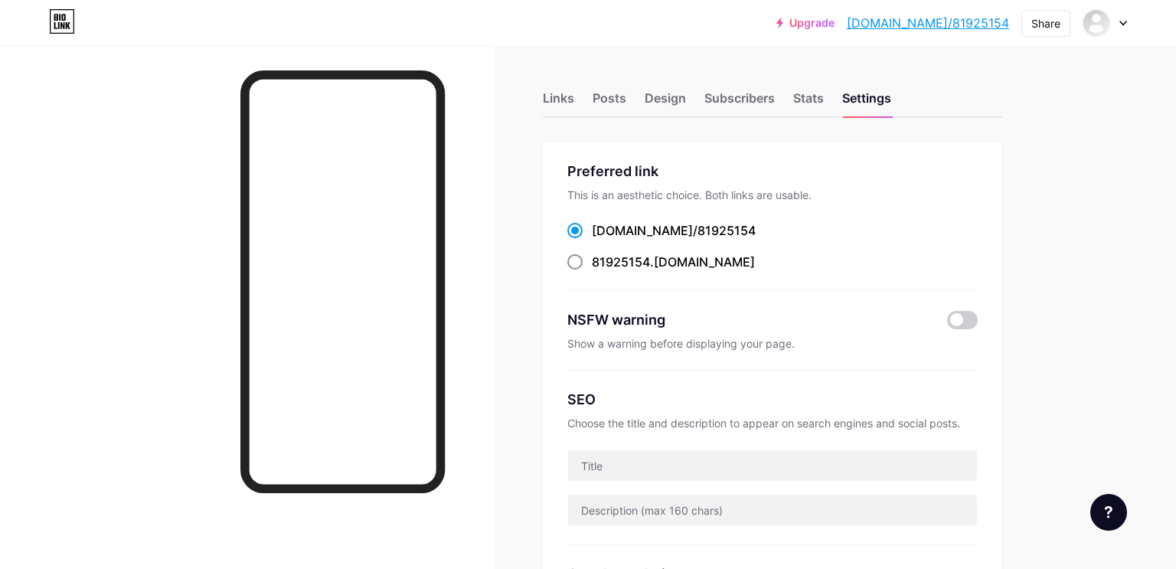
click at [672, 265] on div "81925154 .bio.link" at bounding box center [673, 262] width 163 height 18
click at [602, 271] on input "81925154 .bio.link" at bounding box center [597, 276] width 10 height 10
radio input "true"
click at [698, 233] on span "81925154" at bounding box center [727, 230] width 58 height 15
click at [602, 240] on input "bio.link/ 81925154" at bounding box center [597, 245] width 10 height 10
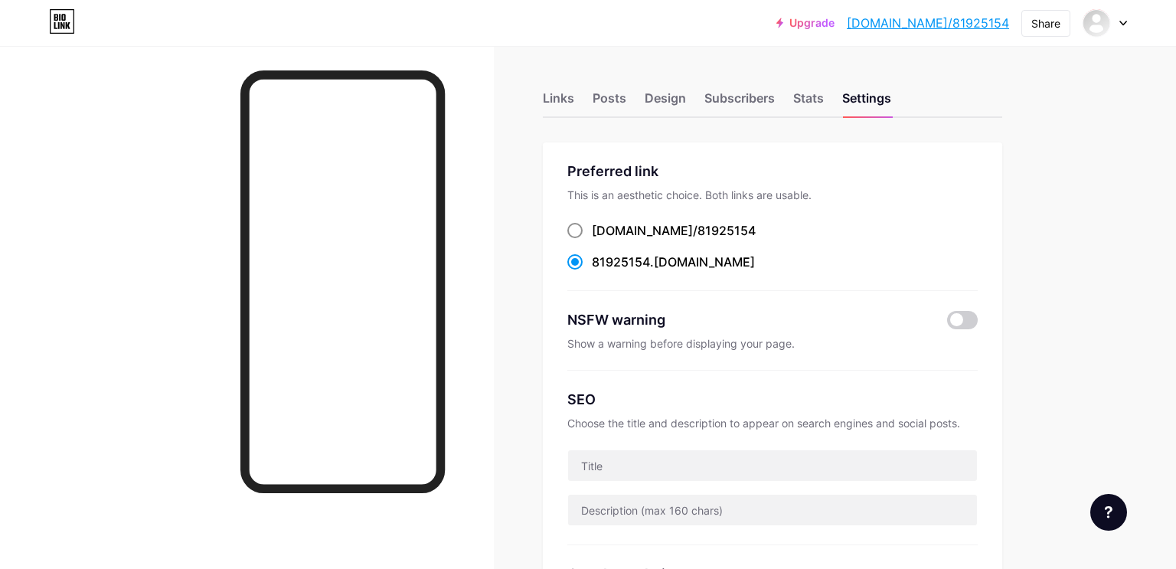
radio input "true"
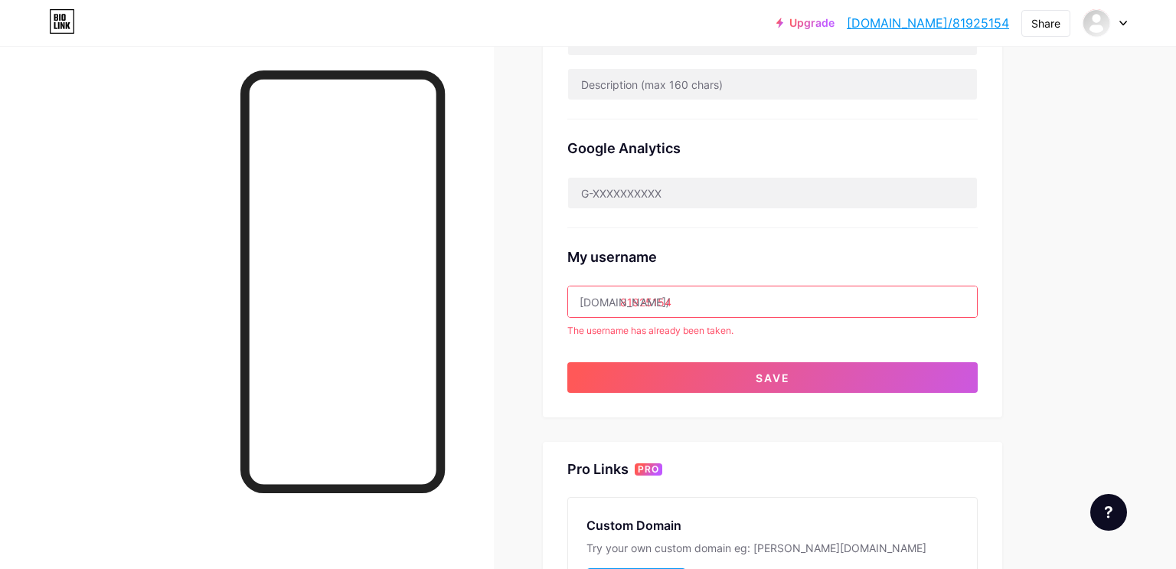
scroll to position [438, 0]
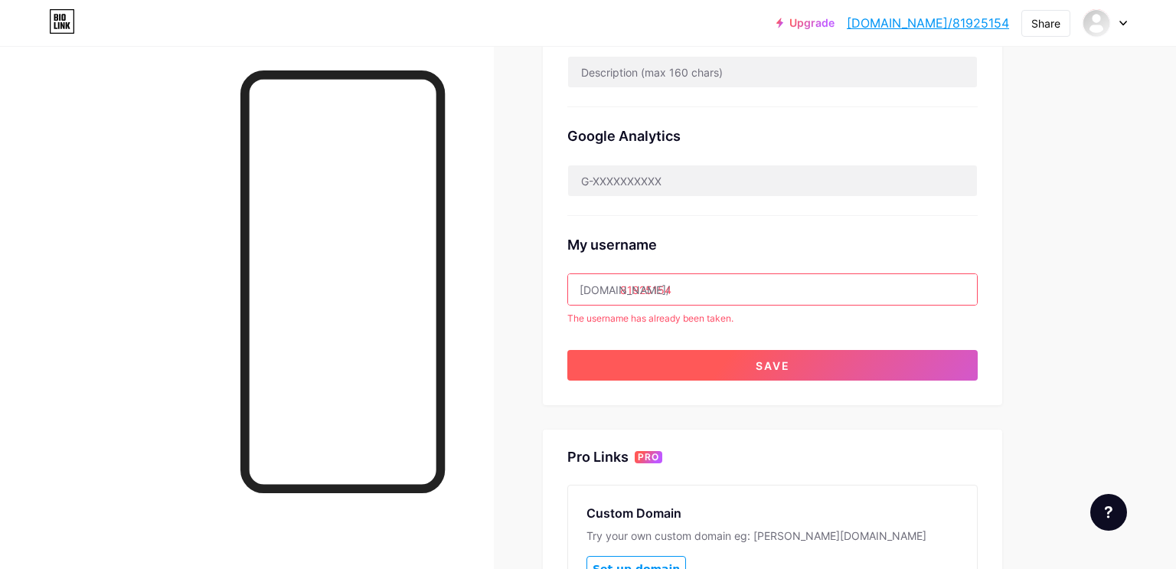
click at [923, 354] on button "Save" at bounding box center [773, 365] width 411 height 31
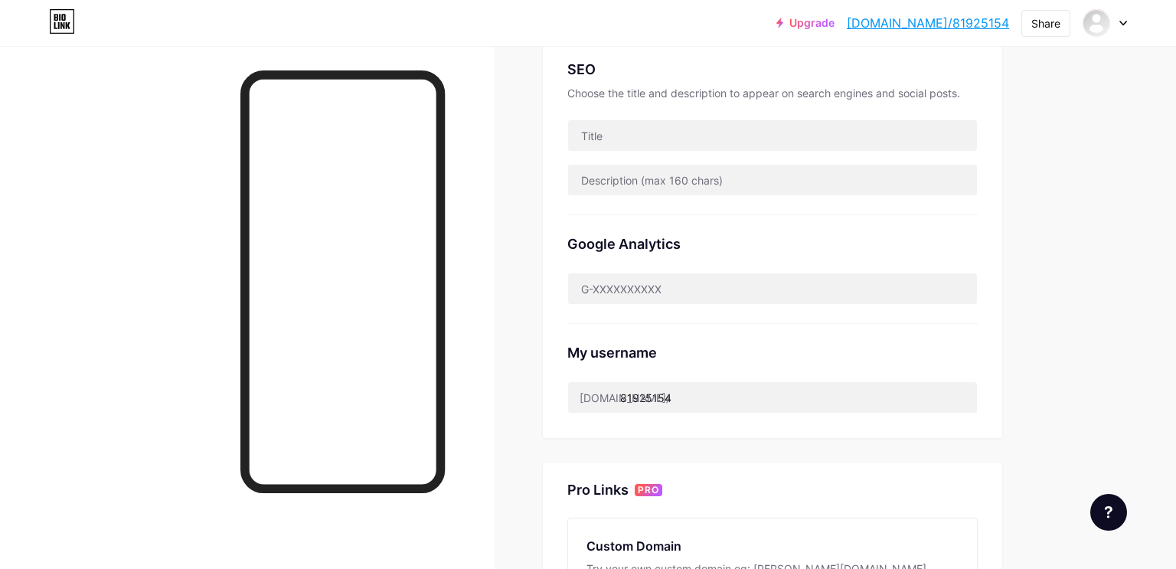
scroll to position [328, 0]
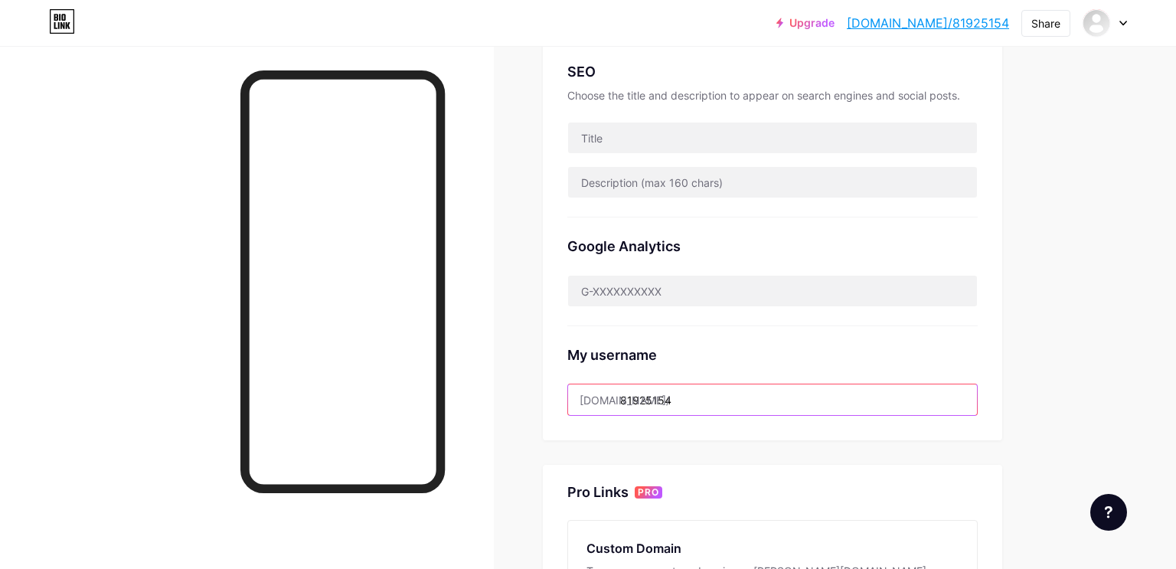
click at [836, 399] on input "81925154" at bounding box center [772, 399] width 409 height 31
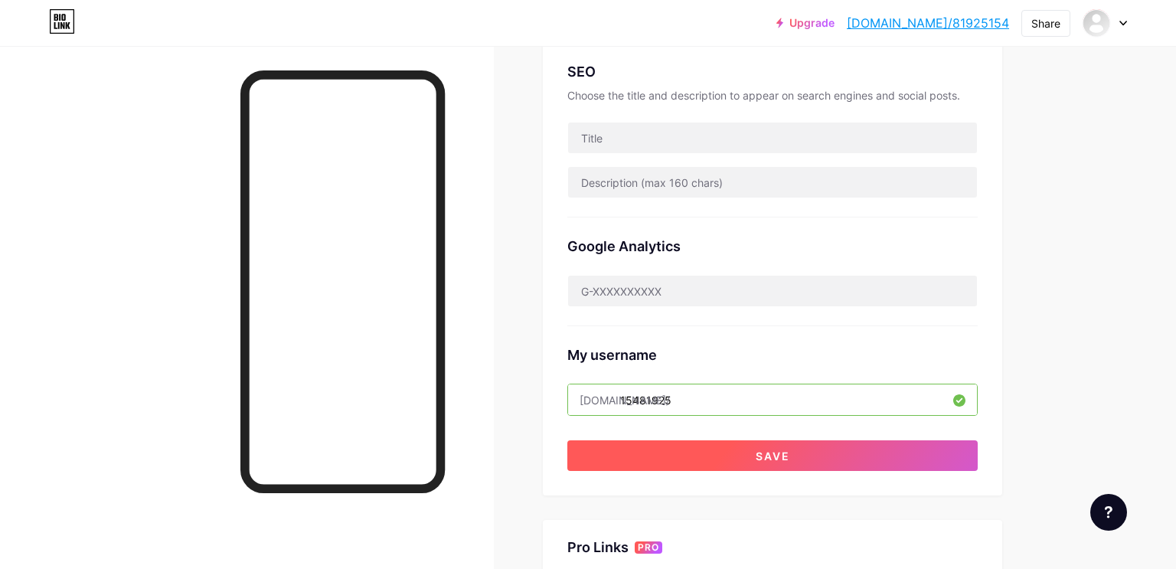
click at [769, 463] on button "Save" at bounding box center [773, 455] width 411 height 31
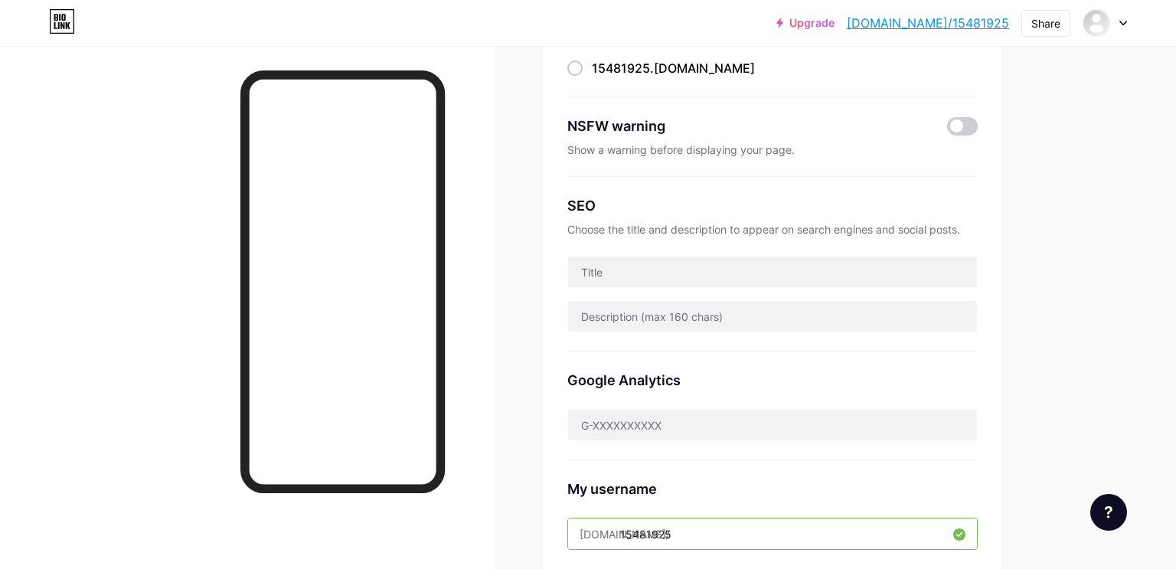
scroll to position [214, 0]
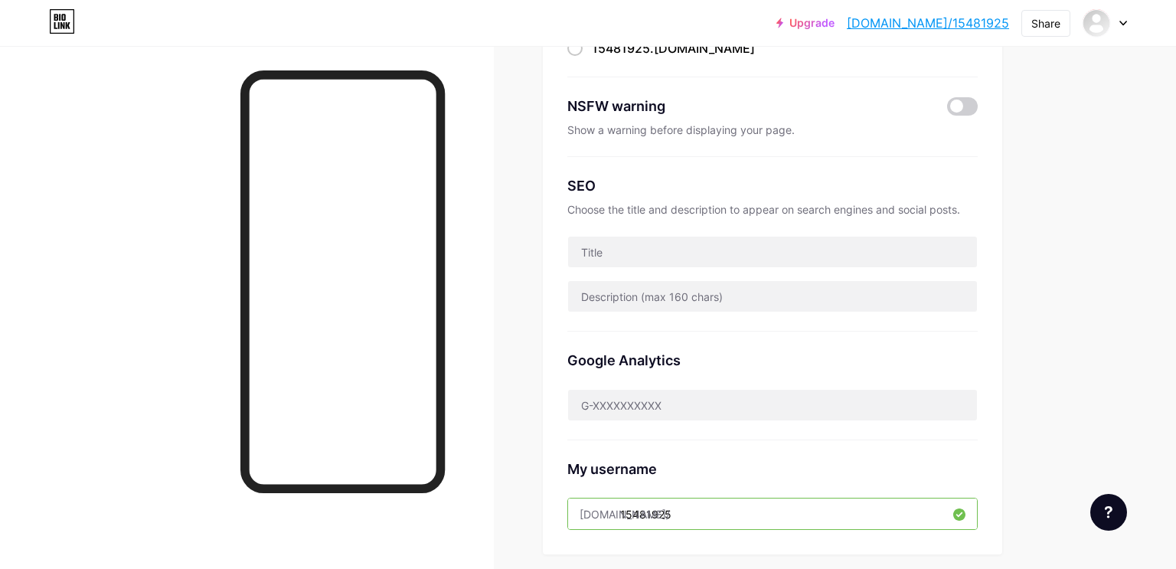
click at [870, 514] on input "15481925" at bounding box center [772, 514] width 409 height 31
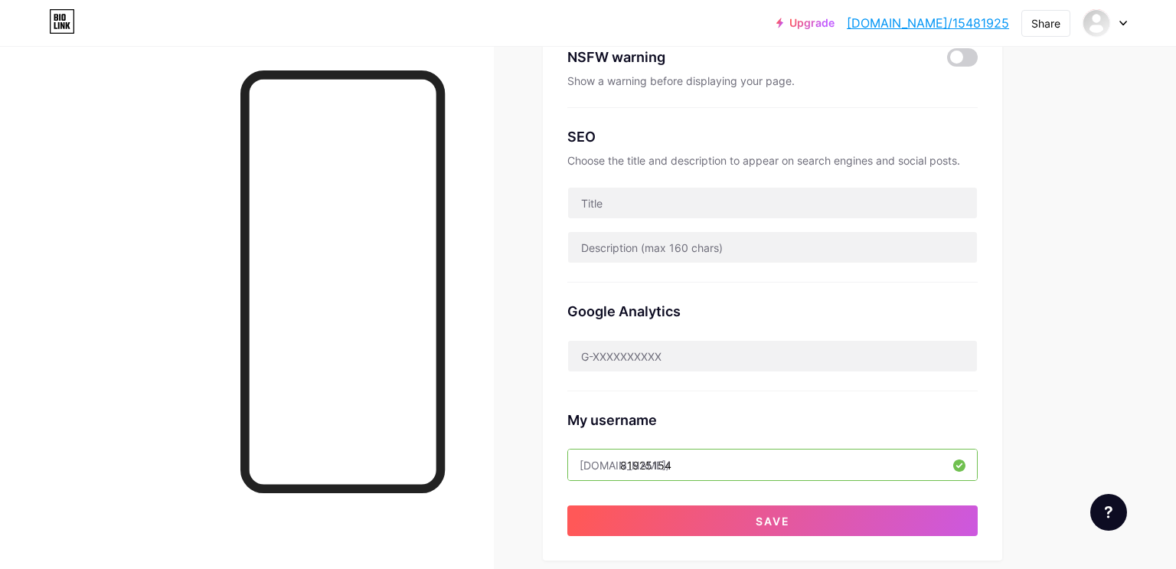
scroll to position [309, 0]
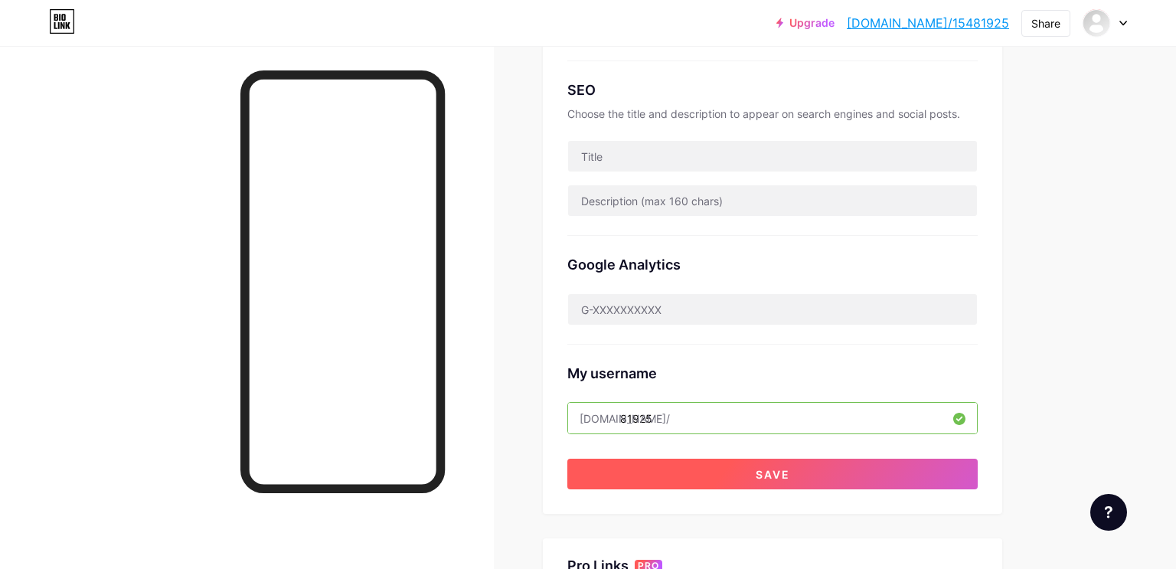
type input "81925"
click at [945, 482] on button "Save" at bounding box center [773, 474] width 411 height 31
click at [941, 469] on button "Save" at bounding box center [773, 474] width 411 height 31
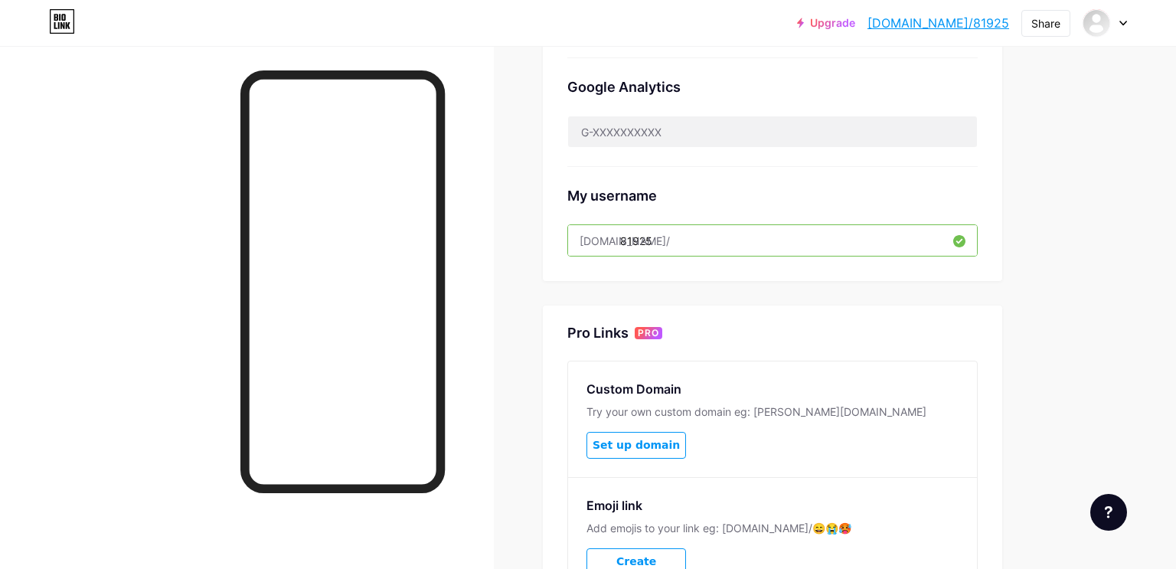
scroll to position [545, 0]
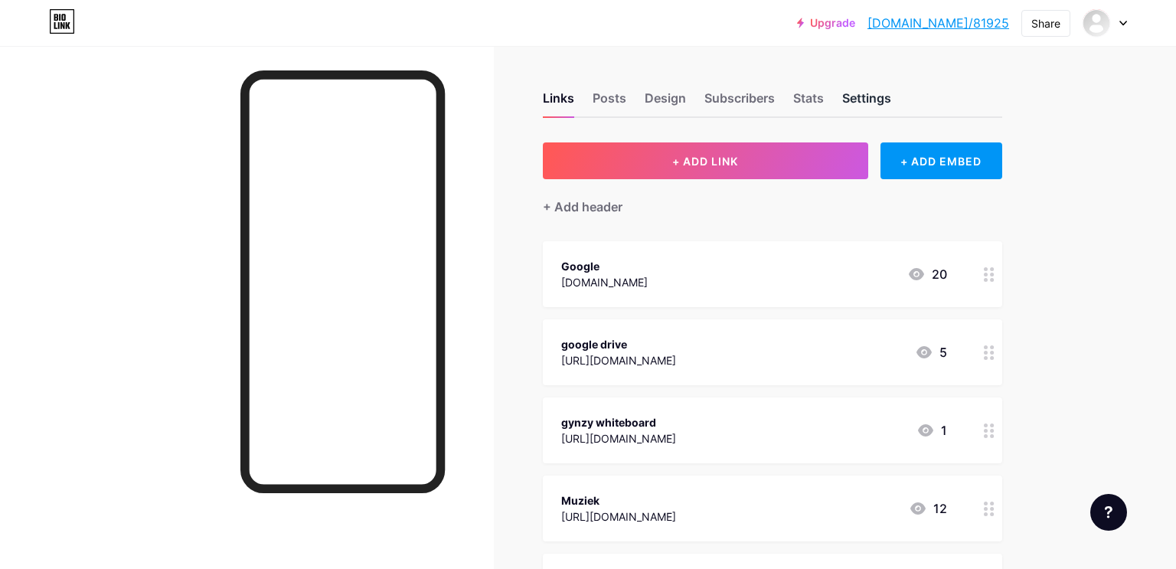
click at [885, 90] on div "Settings" at bounding box center [867, 103] width 49 height 28
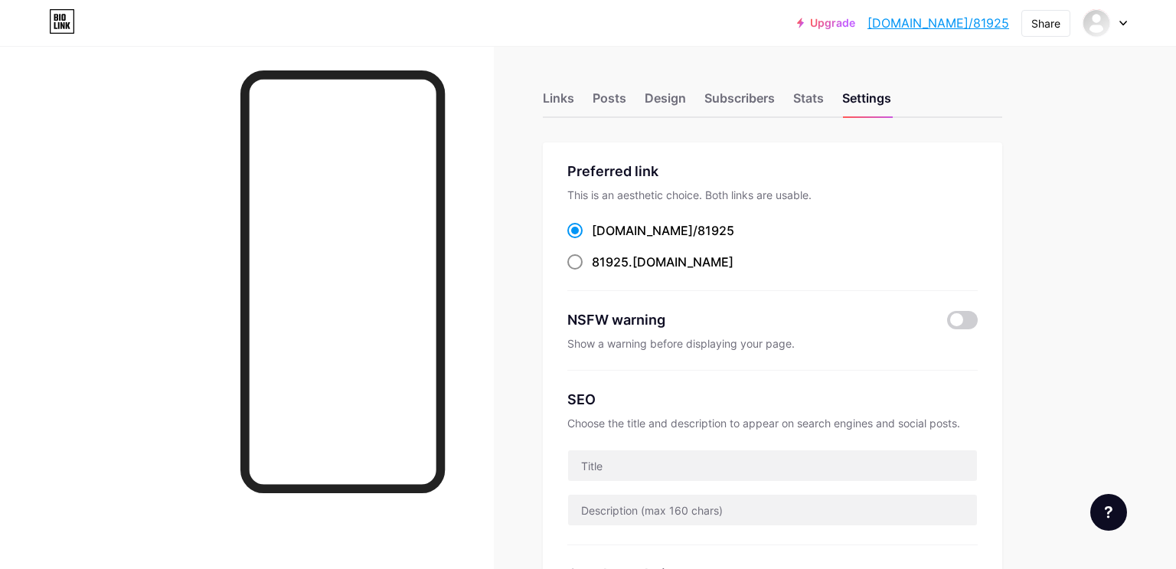
click at [627, 267] on span "81925" at bounding box center [610, 261] width 37 height 15
click at [602, 271] on input "81925 .[DOMAIN_NAME]" at bounding box center [597, 276] width 10 height 10
radio input "true"
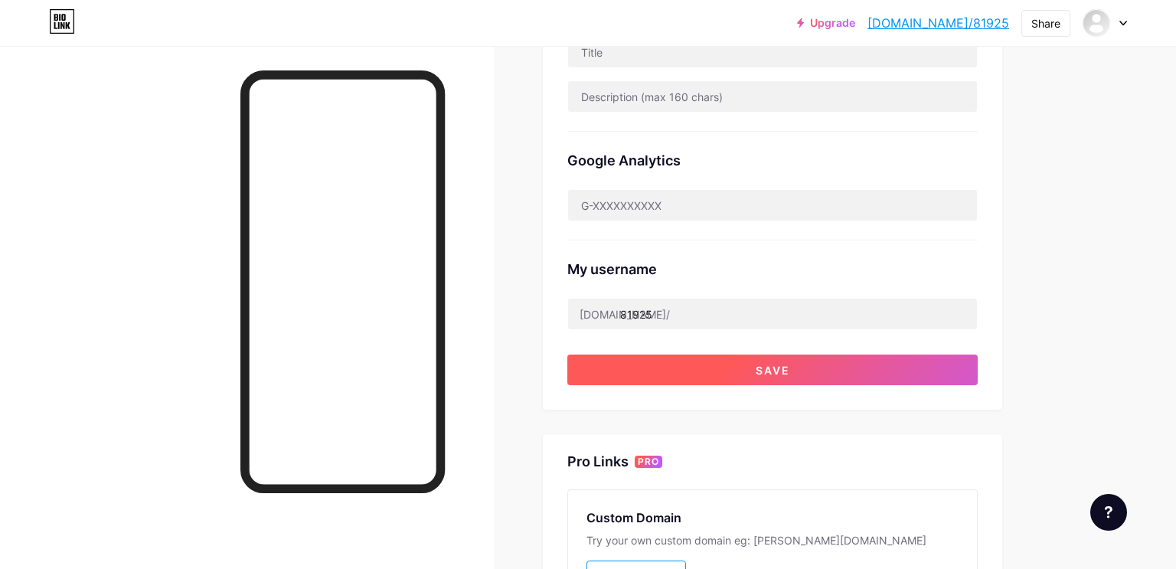
click at [921, 368] on button "Save" at bounding box center [773, 370] width 411 height 31
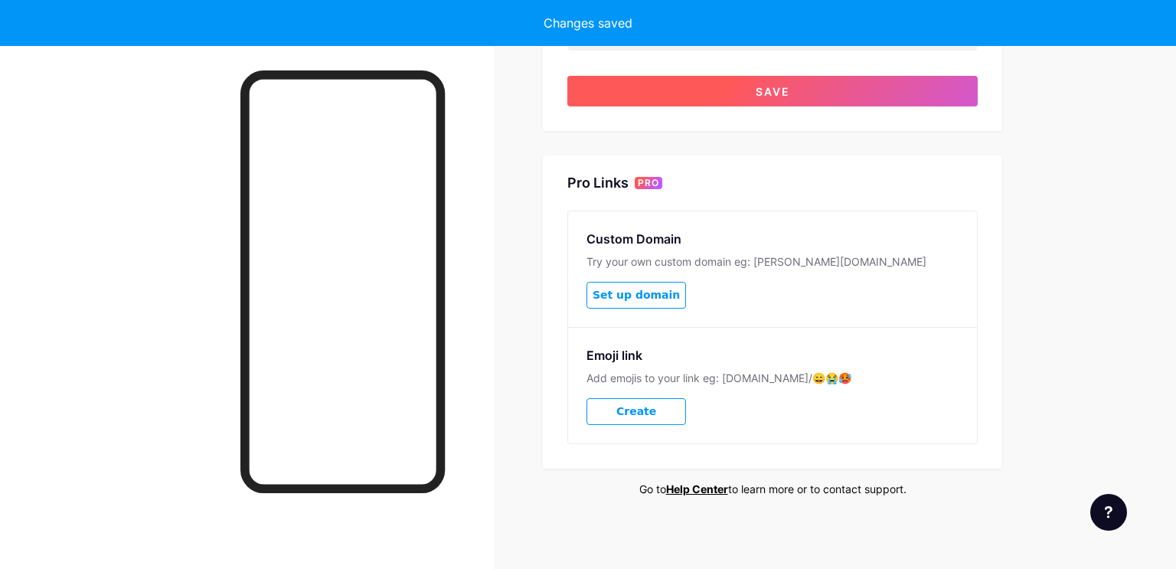
scroll to position [637, 0]
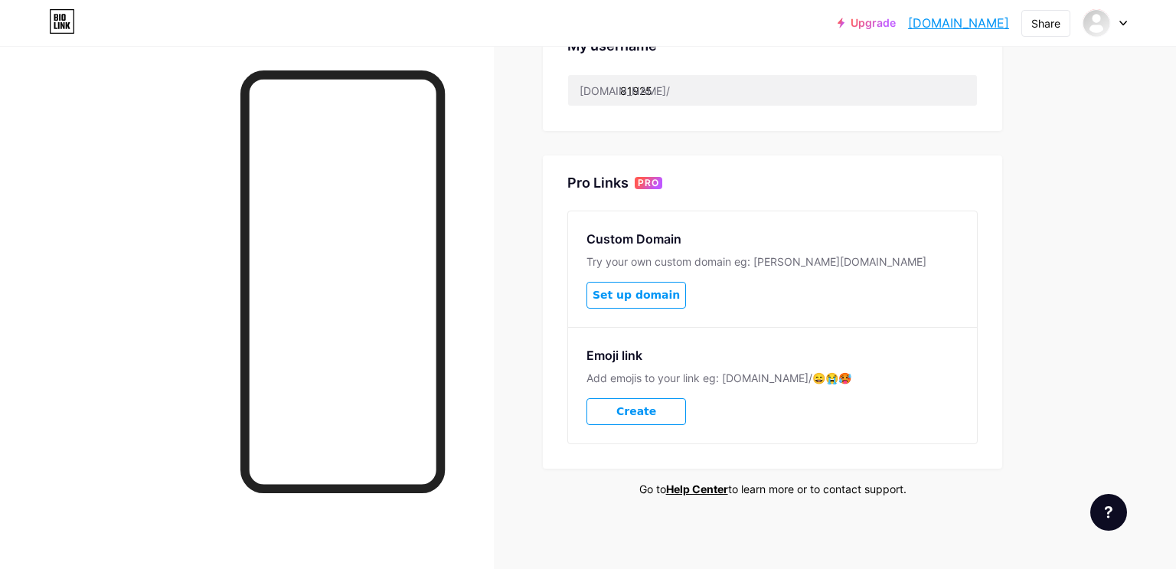
click at [54, 18] on icon at bounding box center [62, 21] width 26 height 25
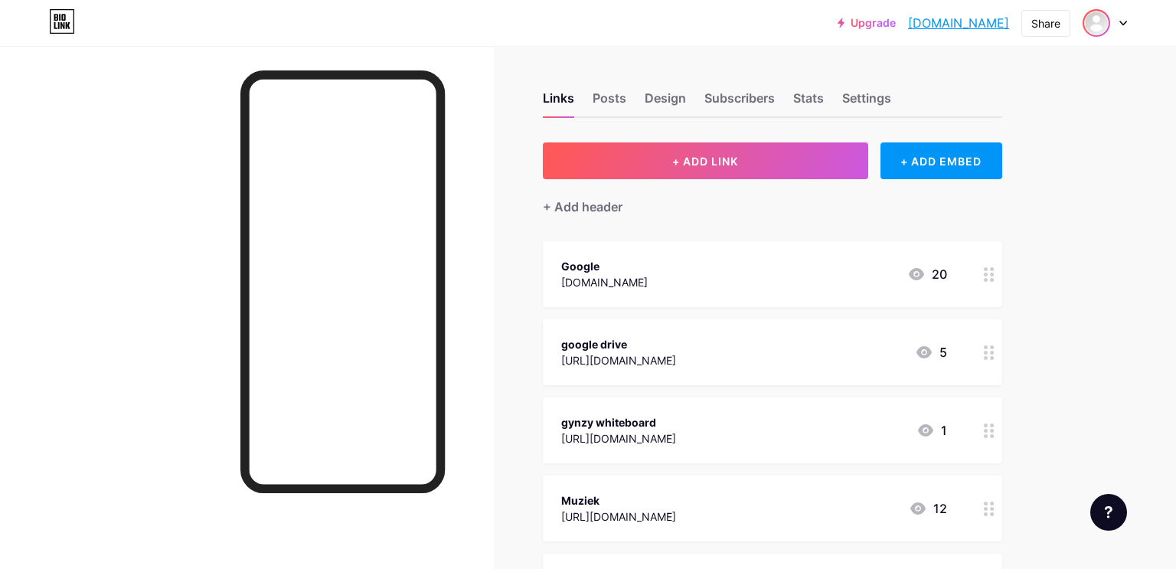
click at [1109, 25] on img at bounding box center [1097, 23] width 25 height 25
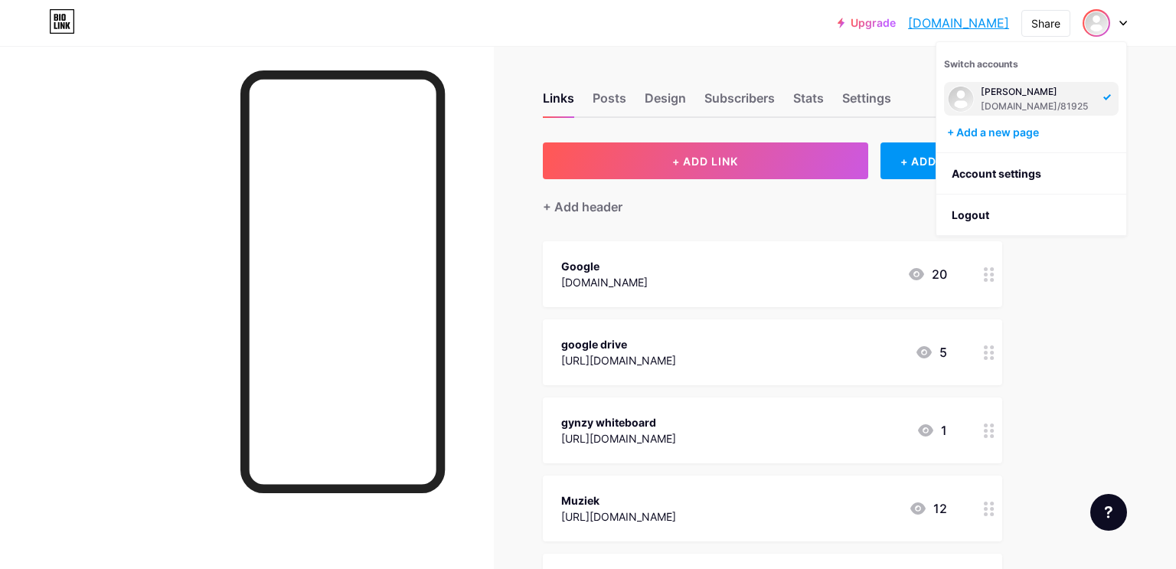
click at [1123, 21] on icon at bounding box center [1124, 23] width 8 height 5
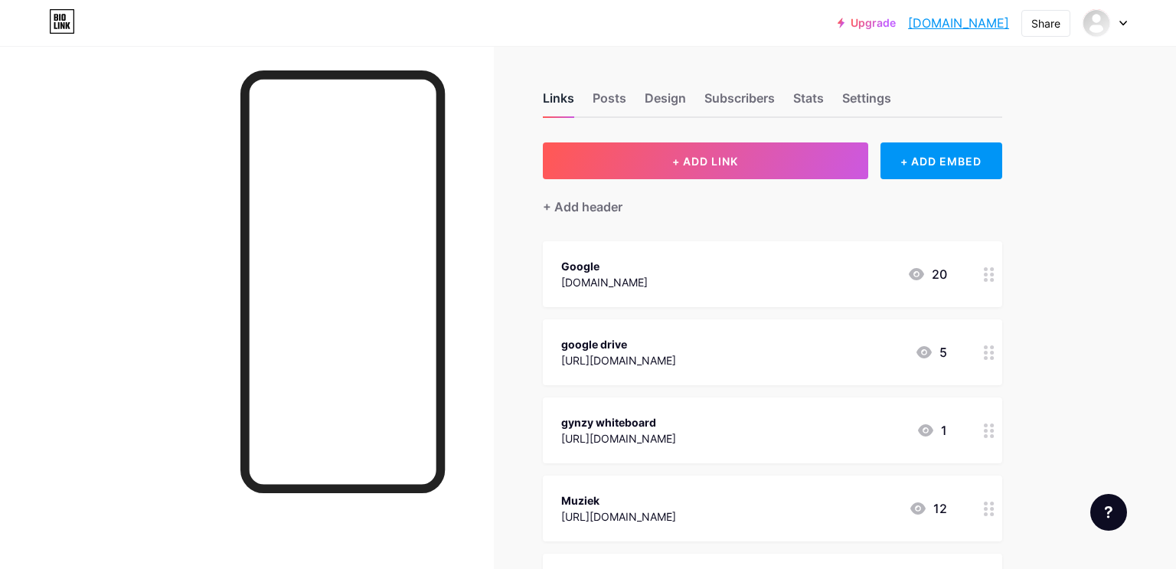
click at [570, 98] on div "Links" at bounding box center [558, 103] width 31 height 28
click at [650, 98] on div "Design" at bounding box center [665, 103] width 41 height 28
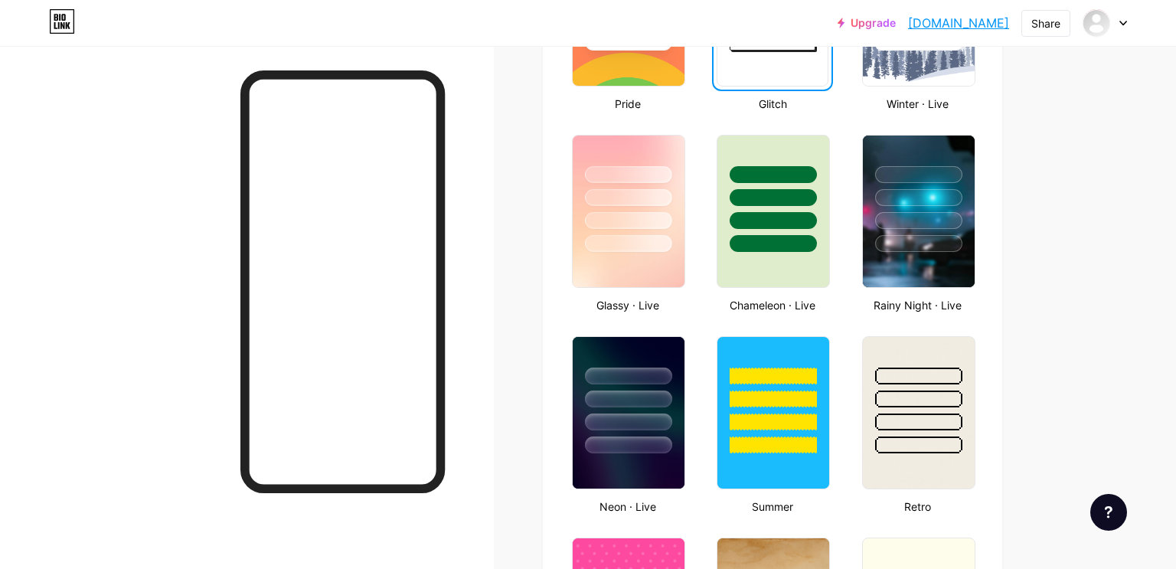
scroll to position [735, 0]
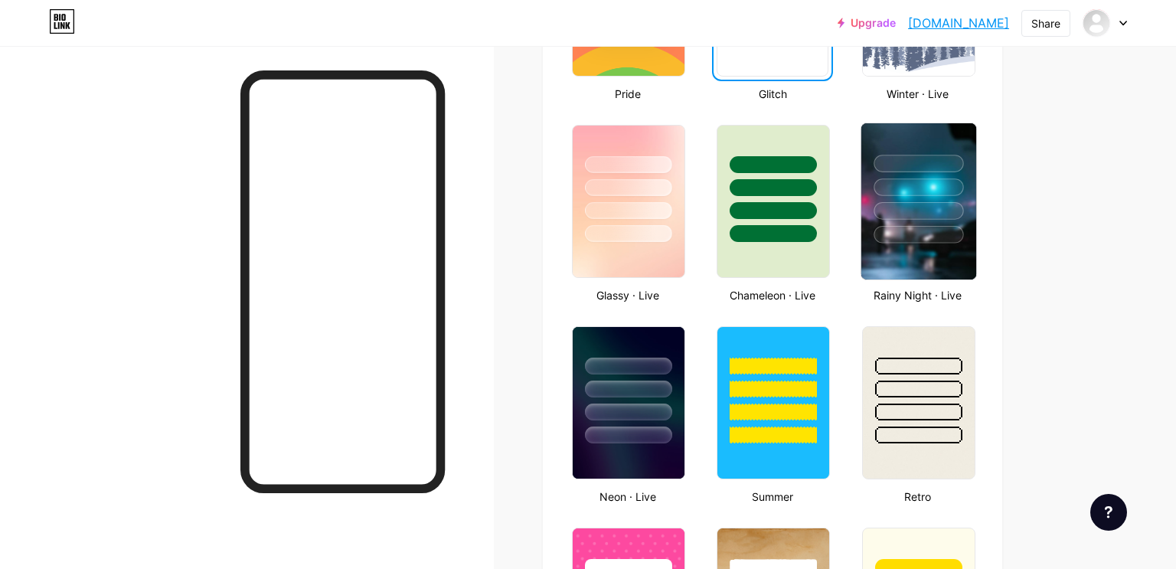
click at [947, 262] on img at bounding box center [919, 201] width 115 height 156
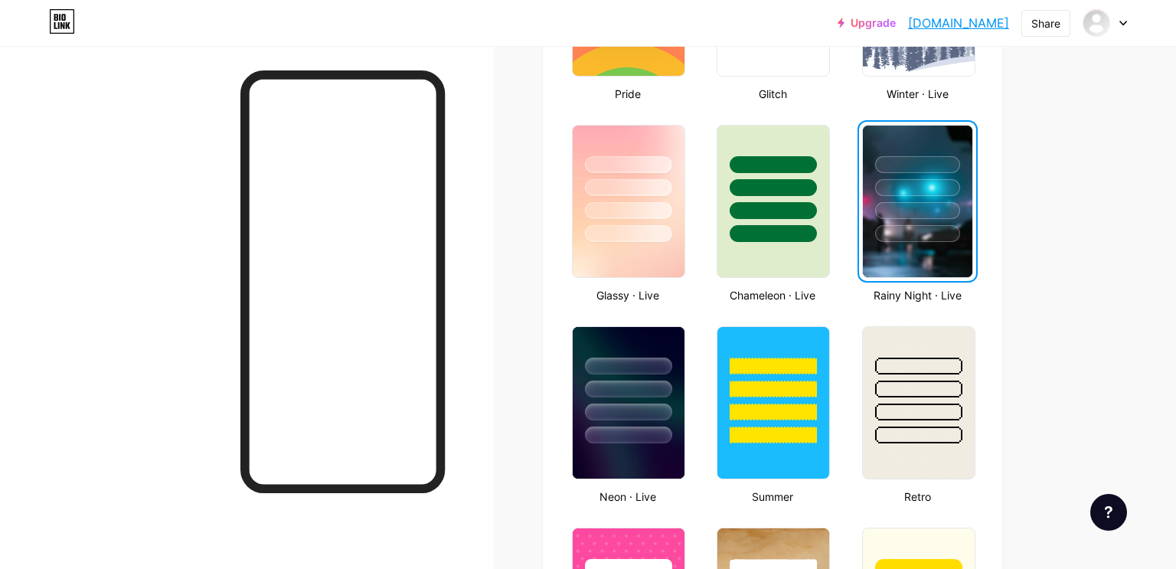
click at [928, 206] on div at bounding box center [917, 210] width 85 height 17
click at [945, 203] on div at bounding box center [917, 210] width 85 height 17
click at [934, 211] on div at bounding box center [917, 210] width 85 height 17
click at [921, 214] on div at bounding box center [917, 210] width 85 height 17
click at [905, 217] on div at bounding box center [917, 210] width 85 height 17
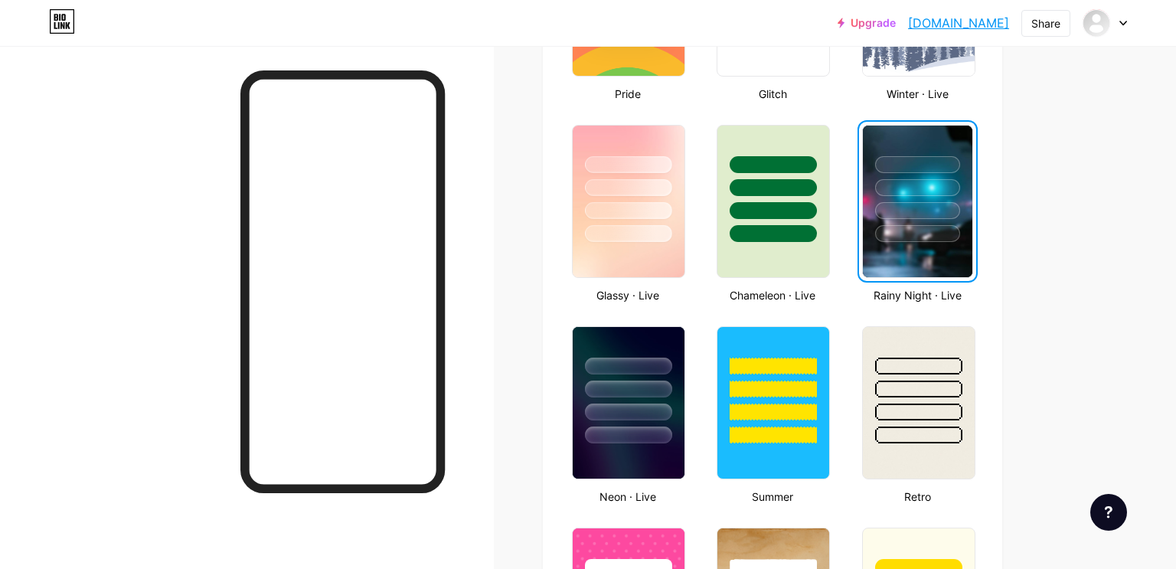
click at [911, 214] on div at bounding box center [917, 210] width 85 height 17
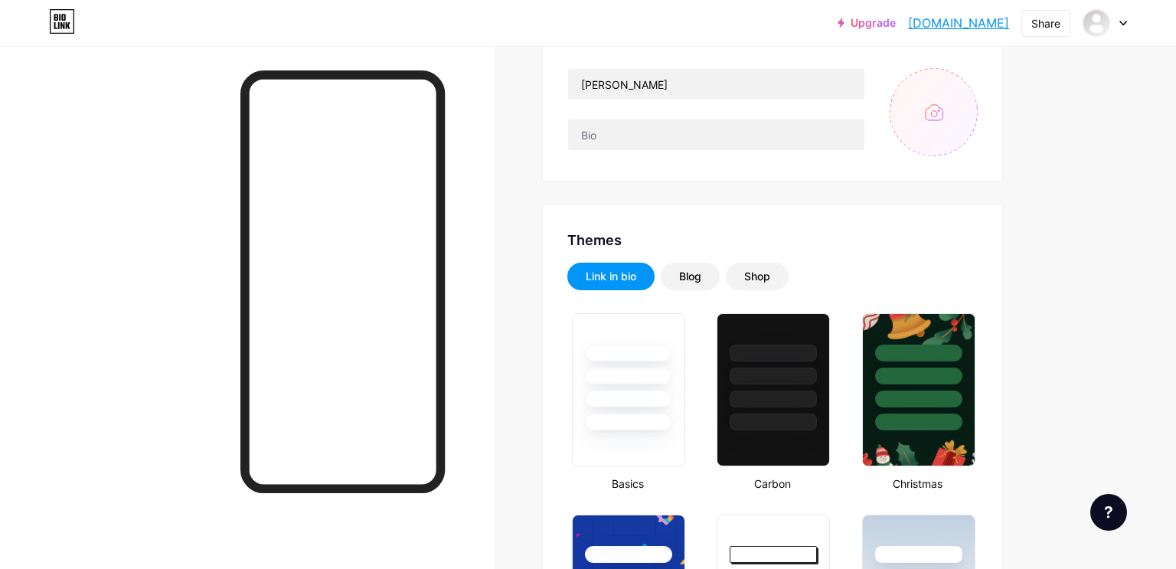
scroll to position [152, 0]
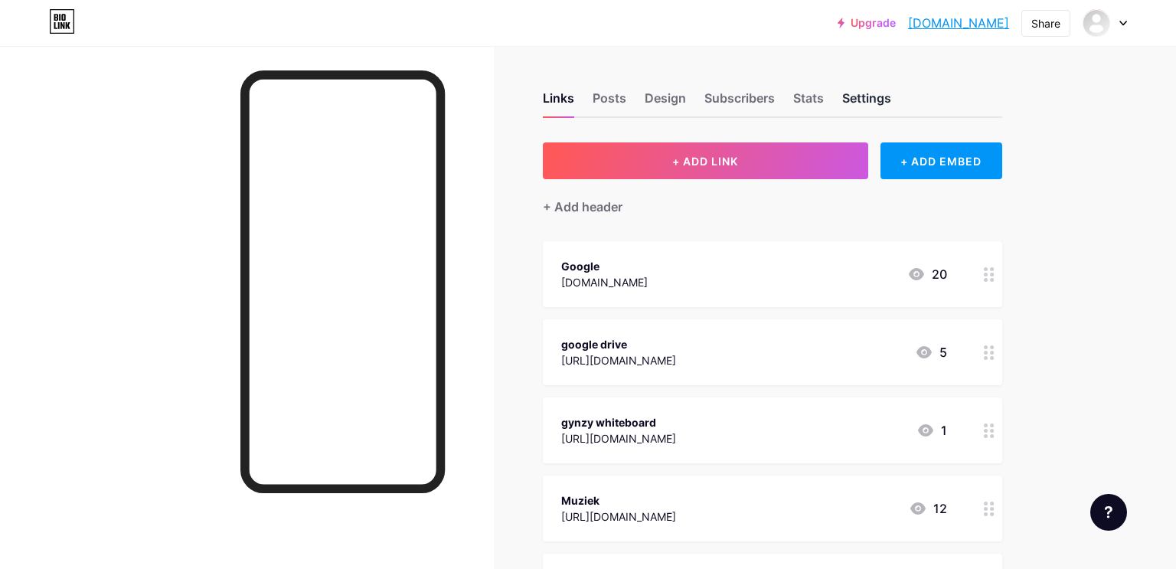
click at [872, 94] on div "Settings" at bounding box center [867, 103] width 49 height 28
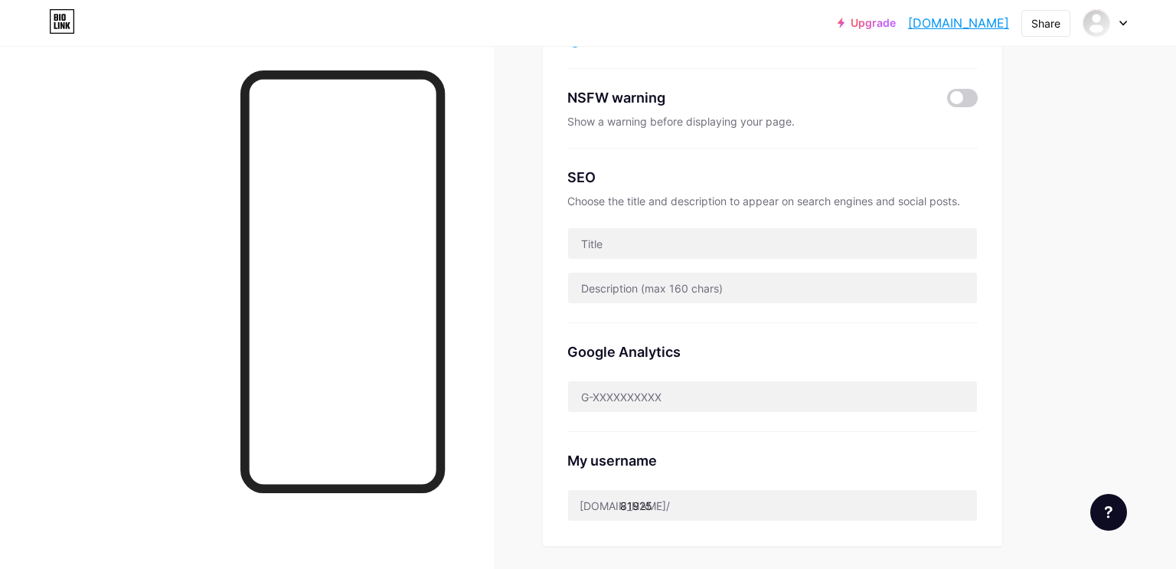
scroll to position [224, 0]
